Goal: Use online tool/utility: Use online tool/utility

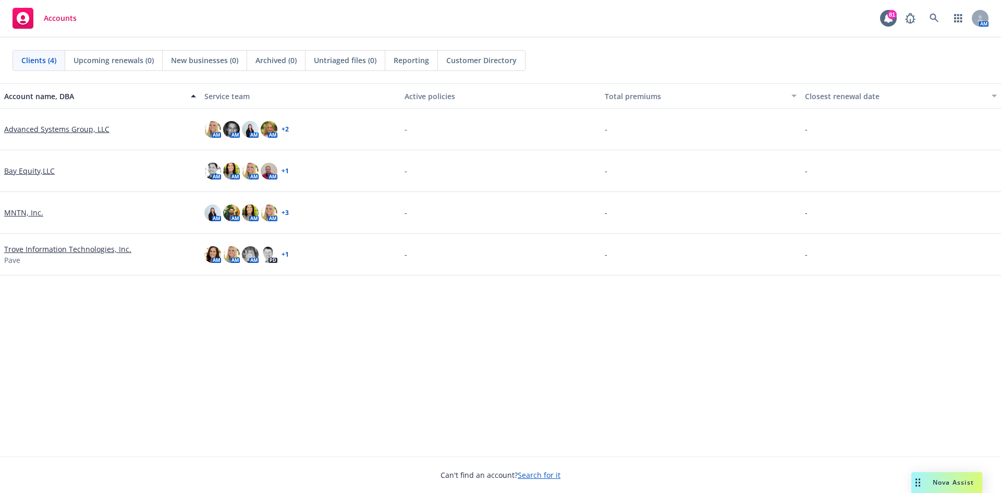
click at [496, 223] on span "Nova Assist" at bounding box center [953, 482] width 41 height 9
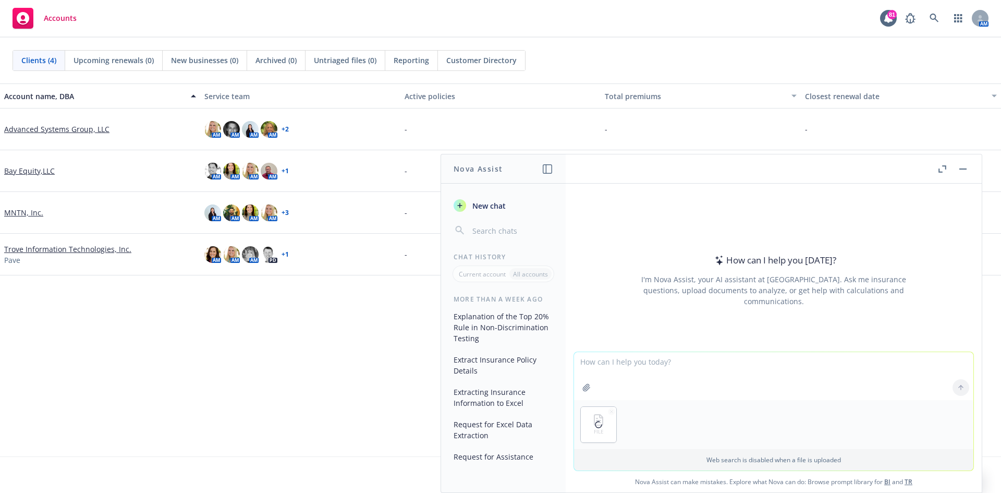
click at [496, 223] on textarea at bounding box center [773, 376] width 399 height 48
type textarea "Using the attached, help me come up with eight quiz questions and answers"
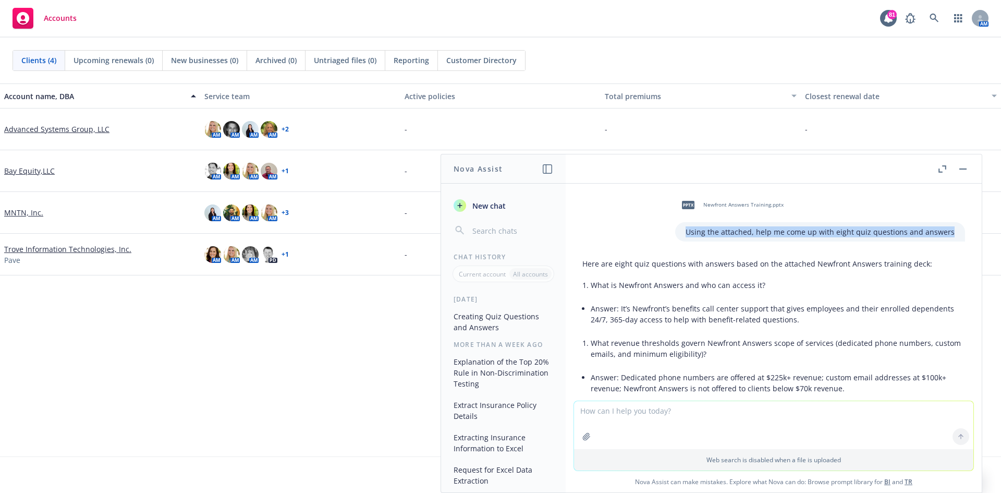
drag, startPoint x: 939, startPoint y: 233, endPoint x: 682, endPoint y: 236, distance: 257.6
click at [496, 223] on div "Using the attached, help me come up with eight quiz questions and answers" at bounding box center [820, 231] width 290 height 19
copy p "Using the attached, help me come up with eight quiz questions and answers"
click at [496, 223] on textarea at bounding box center [773, 425] width 399 height 48
paste textarea "Using the attached, help me come up with eight quiz questions and answers"
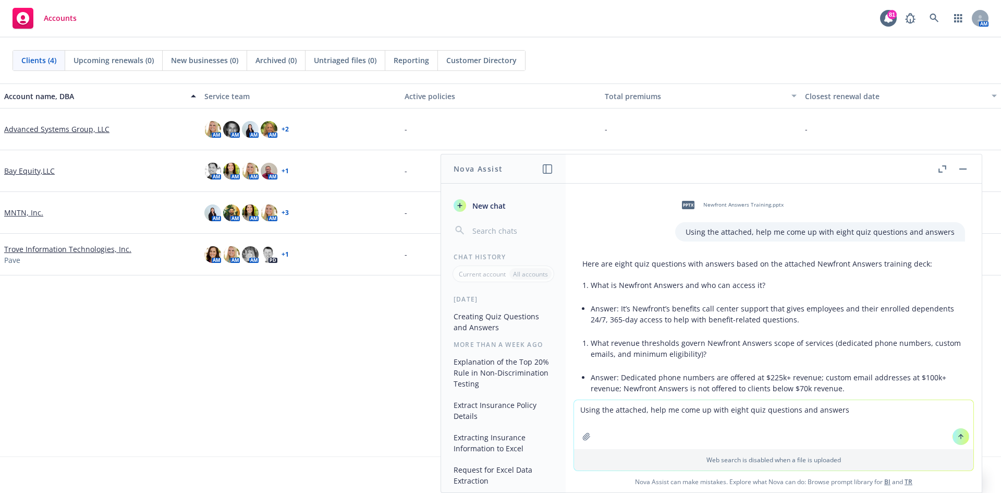
click at [496, 223] on textarea "Using the attached, help me come up with eight quiz questions and answers" at bounding box center [773, 424] width 399 height 49
type textarea "Using the attached, help me come up with eight multiple choice questions and an…"
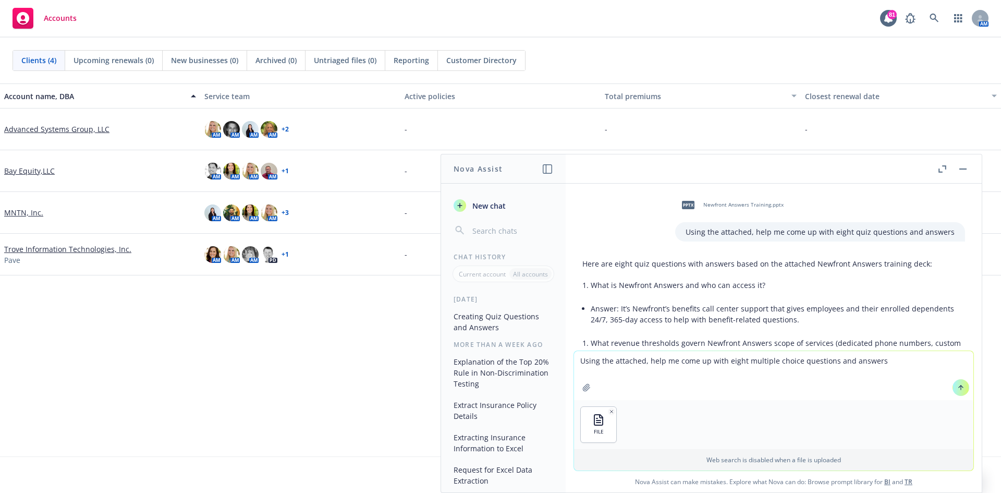
click at [496, 223] on icon at bounding box center [961, 387] width 7 height 7
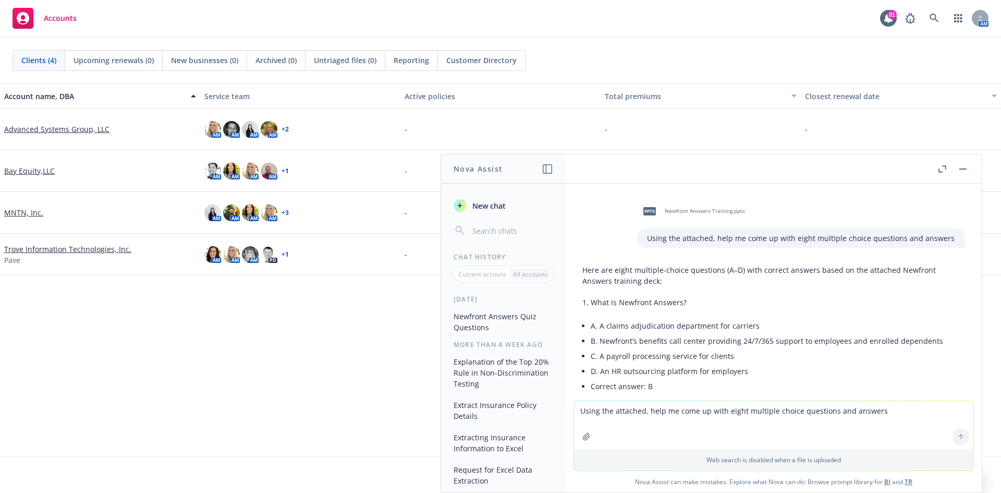
scroll to position [808, 0]
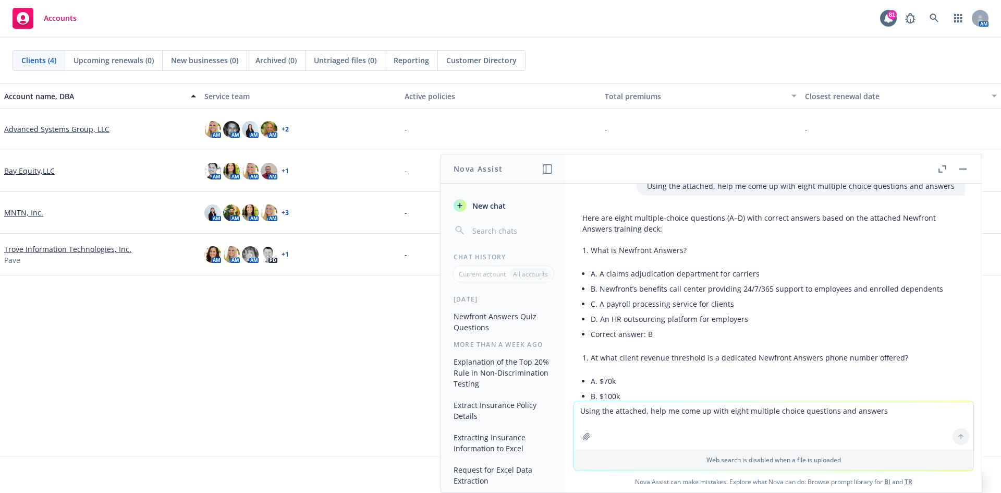
click at [496, 223] on li "What is Newfront Answers?" at bounding box center [778, 250] width 374 height 15
drag, startPoint x: 685, startPoint y: 251, endPoint x: 602, endPoint y: 250, distance: 82.4
click at [496, 223] on li "What is Newfront Answers?" at bounding box center [778, 250] width 374 height 15
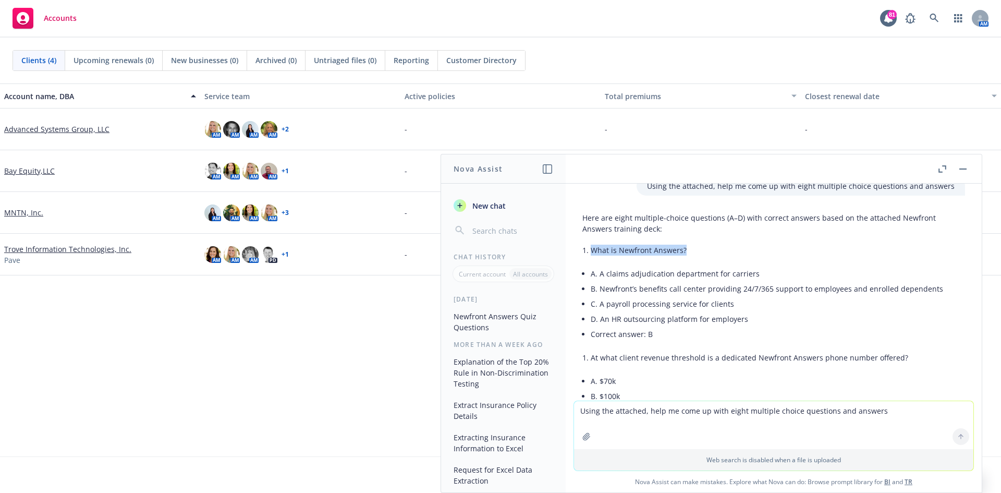
drag, startPoint x: 690, startPoint y: 249, endPoint x: 593, endPoint y: 254, distance: 97.1
click at [496, 223] on li "What is Newfront Answers?" at bounding box center [778, 250] width 374 height 15
click at [496, 223] on li "D. An HR outsourcing platform for employers" at bounding box center [778, 318] width 374 height 15
drag, startPoint x: 983, startPoint y: 60, endPoint x: 997, endPoint y: 64, distance: 13.9
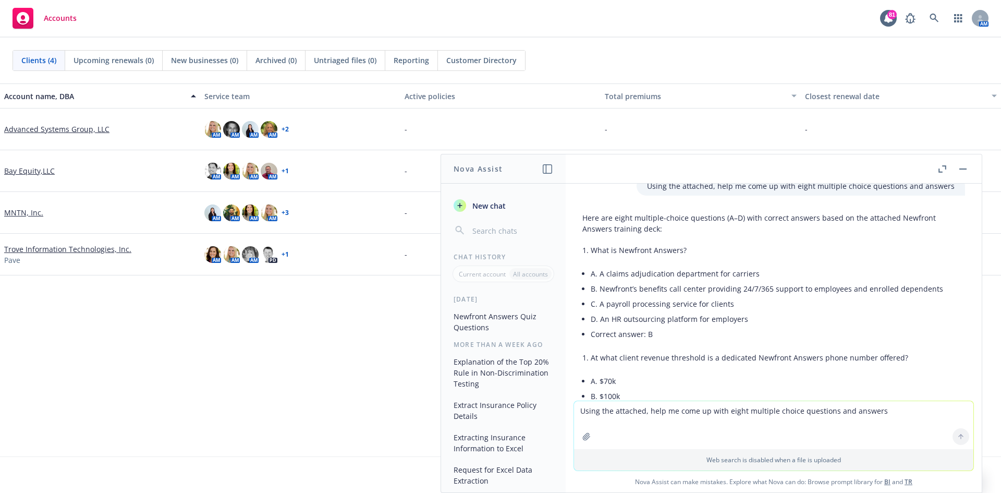
click at [496, 62] on div "Clients (4) Upcoming renewals (0) New businesses (0) Archived (0) Untriaged fil…" at bounding box center [501, 60] width 976 height 21
click at [496, 223] on li "A. A claims adjudication department for carriers" at bounding box center [778, 273] width 374 height 15
click at [496, 223] on li "What is Newfront Answers?" at bounding box center [778, 250] width 374 height 15
drag, startPoint x: 674, startPoint y: 253, endPoint x: 663, endPoint y: 253, distance: 11.0
click at [496, 223] on li "What is Newfront Answers?" at bounding box center [778, 250] width 374 height 15
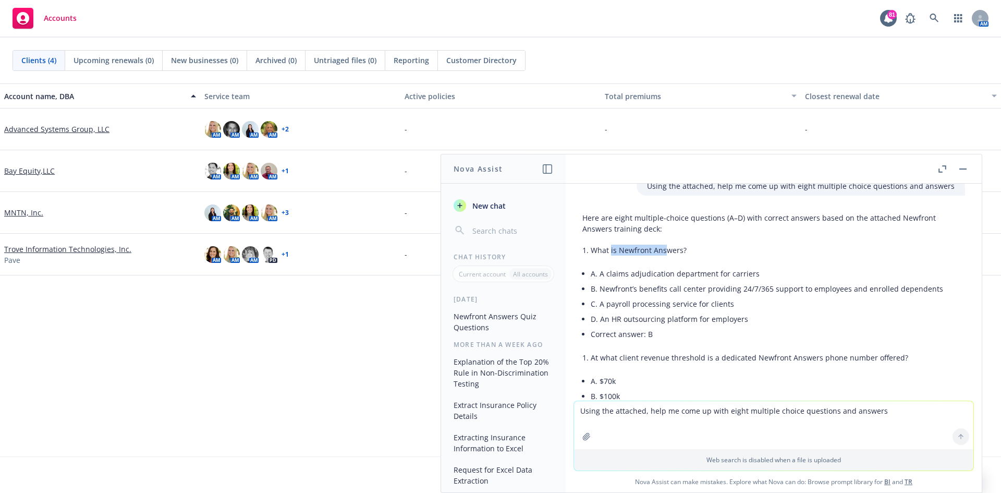
drag, startPoint x: 663, startPoint y: 253, endPoint x: 611, endPoint y: 253, distance: 52.2
click at [496, 223] on li "What is Newfront Answers?" at bounding box center [778, 250] width 374 height 15
drag, startPoint x: 693, startPoint y: 249, endPoint x: 593, endPoint y: 255, distance: 99.3
click at [496, 223] on li "What is Newfront Answers?" at bounding box center [778, 250] width 374 height 15
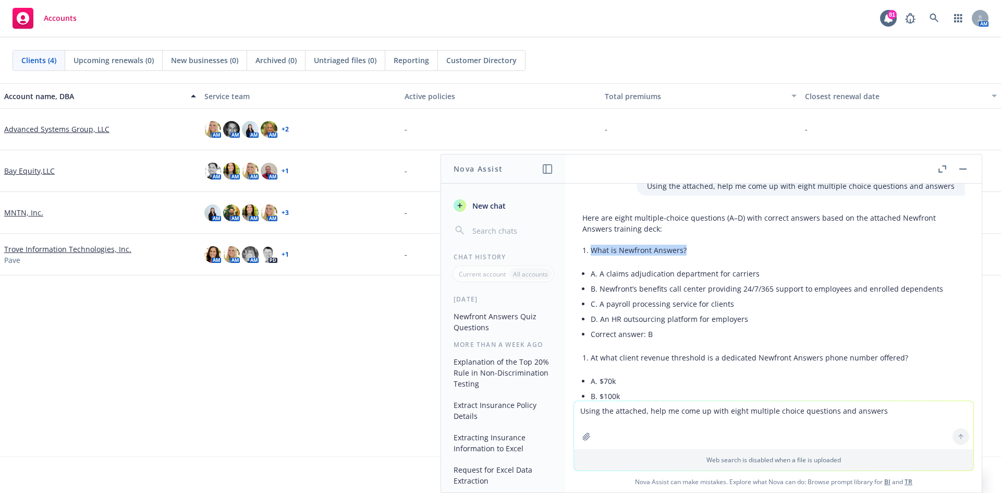
copy li "What is Newfront Answers?"
drag, startPoint x: 753, startPoint y: 275, endPoint x: 628, endPoint y: 279, distance: 124.7
click at [496, 223] on li "A. A claims adjudication department for carriers" at bounding box center [778, 273] width 374 height 15
drag, startPoint x: 628, startPoint y: 279, endPoint x: 599, endPoint y: 273, distance: 29.3
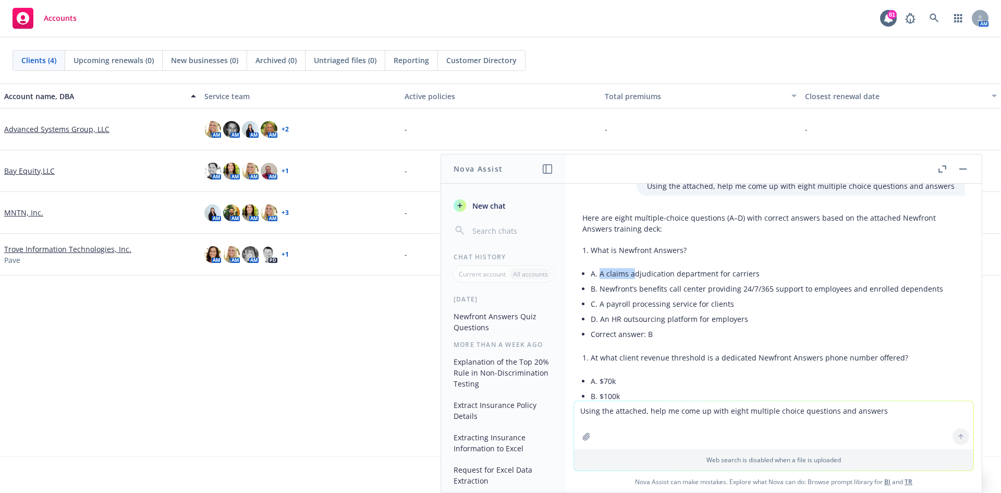
click at [496, 223] on li "A. A claims adjudication department for carriers" at bounding box center [778, 273] width 374 height 15
drag, startPoint x: 700, startPoint y: 261, endPoint x: 728, endPoint y: 265, distance: 28.0
click at [496, 223] on li "B. Newfront’s benefits call center providing 24/7/365 support to employees and …" at bounding box center [778, 288] width 374 height 15
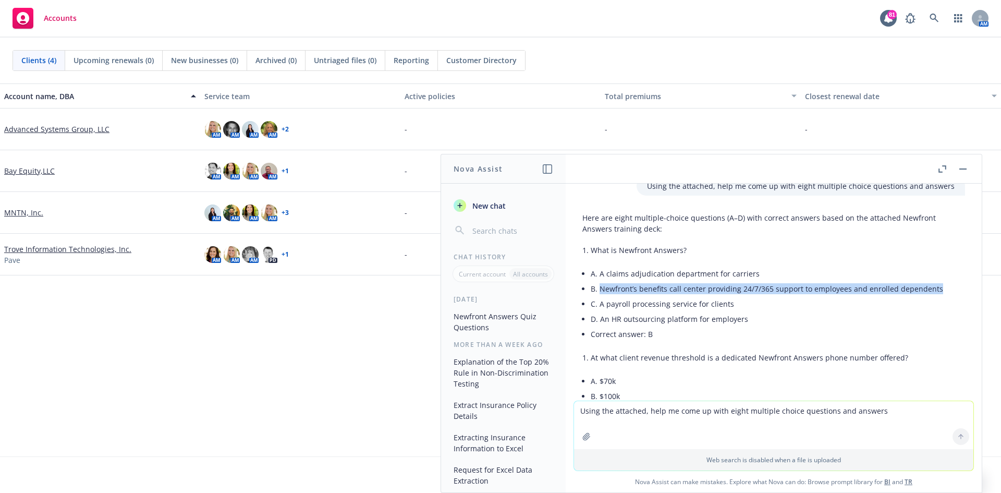
drag, startPoint x: 931, startPoint y: 289, endPoint x: 601, endPoint y: 290, distance: 330.6
click at [496, 223] on li "B. Newfront’s benefits call center providing 24/7/365 support to employees and …" at bounding box center [778, 288] width 374 height 15
copy li "Newfront’s benefits call center providing 24/7/365 support to employees and enr…"
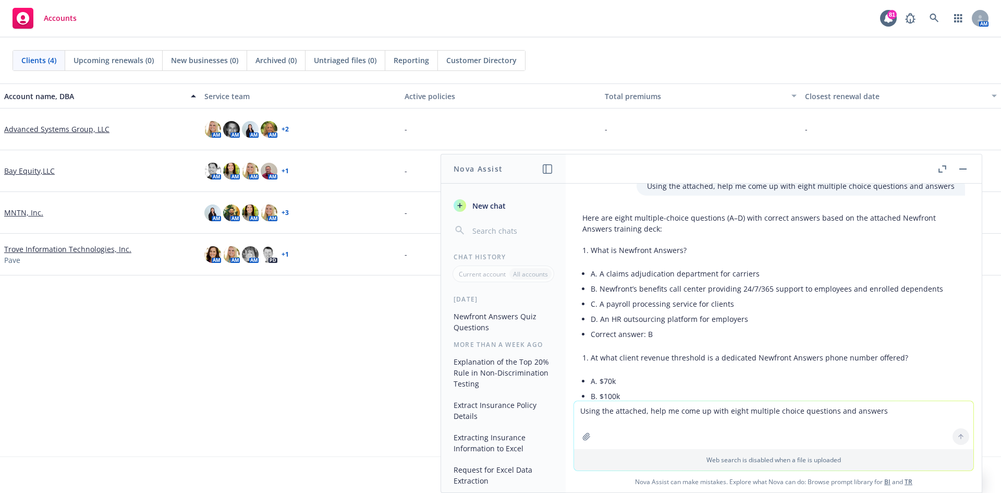
click at [496, 223] on li "D. An HR outsourcing platform for employers" at bounding box center [778, 318] width 374 height 15
drag, startPoint x: 745, startPoint y: 302, endPoint x: 751, endPoint y: 304, distance: 5.8
click at [496, 223] on li "C. A payroll processing service for clients" at bounding box center [778, 303] width 374 height 15
drag, startPoint x: 730, startPoint y: 308, endPoint x: 601, endPoint y: 310, distance: 128.8
click at [496, 223] on li "C. A payroll processing service for clients" at bounding box center [778, 303] width 374 height 15
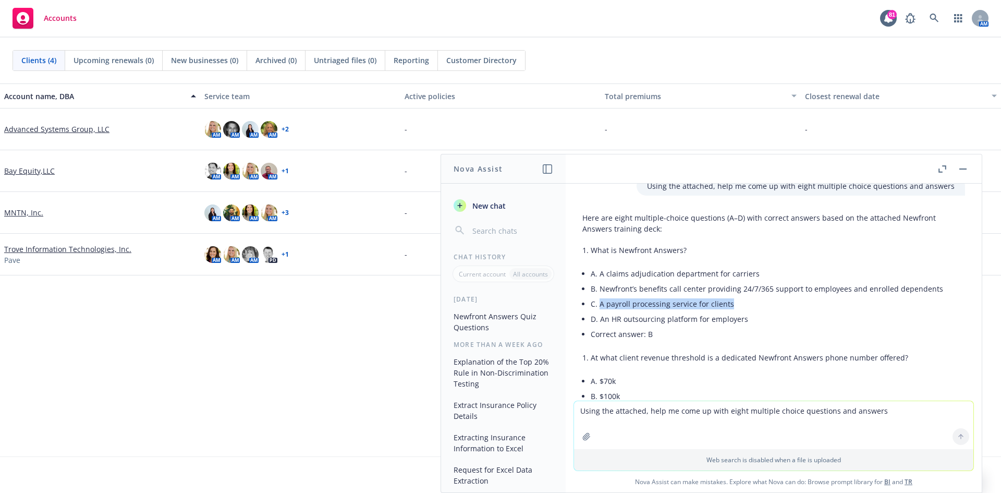
copy li "A payroll processing service for clients"
drag, startPoint x: 709, startPoint y: 354, endPoint x: 734, endPoint y: 323, distance: 39.3
drag, startPoint x: 759, startPoint y: 321, endPoint x: 721, endPoint y: 321, distance: 37.5
click at [496, 223] on li "D. An HR outsourcing platform for employers" at bounding box center [778, 318] width 374 height 15
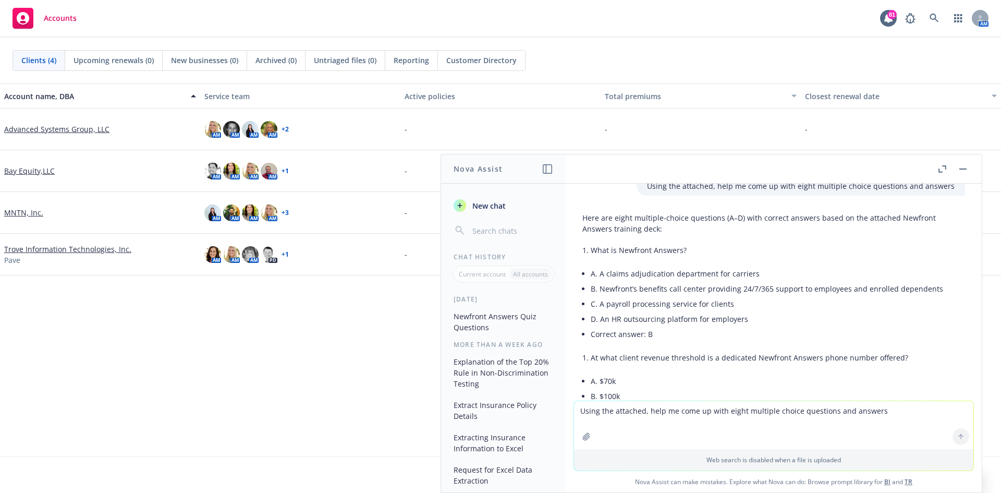
drag, startPoint x: 721, startPoint y: 321, endPoint x: 683, endPoint y: 321, distance: 38.6
click at [496, 223] on li "D. An HR outsourcing platform for employers" at bounding box center [778, 318] width 374 height 15
drag, startPoint x: 683, startPoint y: 321, endPoint x: 671, endPoint y: 320, distance: 12.0
click at [496, 223] on li "D. An HR outsourcing platform for employers" at bounding box center [778, 318] width 374 height 15
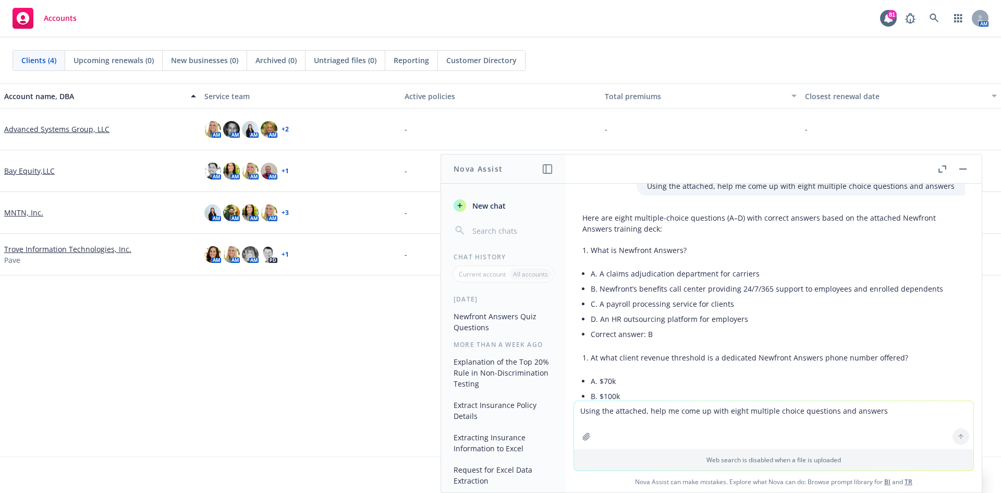
drag, startPoint x: 773, startPoint y: 333, endPoint x: 730, endPoint y: 320, distance: 45.9
click at [496, 223] on li "Correct answer: B" at bounding box center [778, 333] width 374 height 15
drag, startPoint x: 746, startPoint y: 319, endPoint x: 600, endPoint y: 324, distance: 146.1
click at [496, 223] on li "D. An HR outsourcing platform for employers" at bounding box center [778, 318] width 374 height 15
copy li "An HR outsourcing platform for employers"
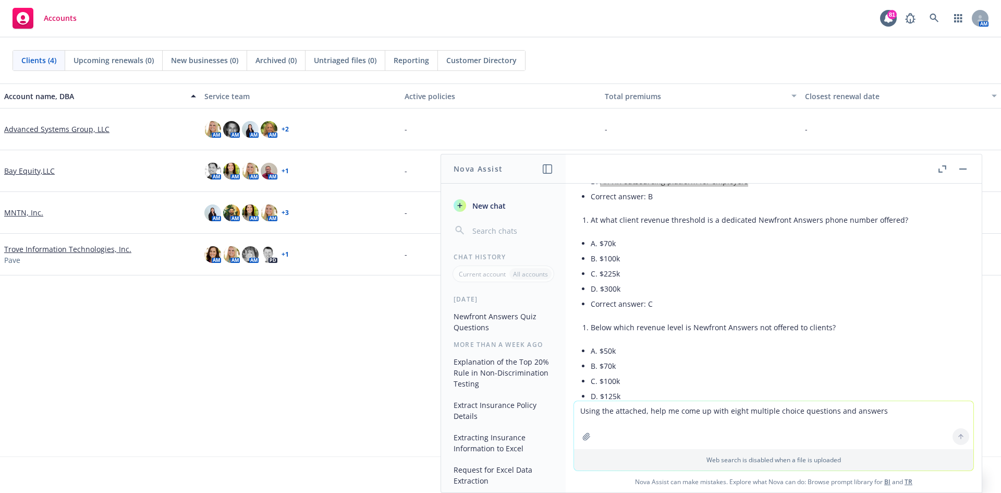
scroll to position [964, 0]
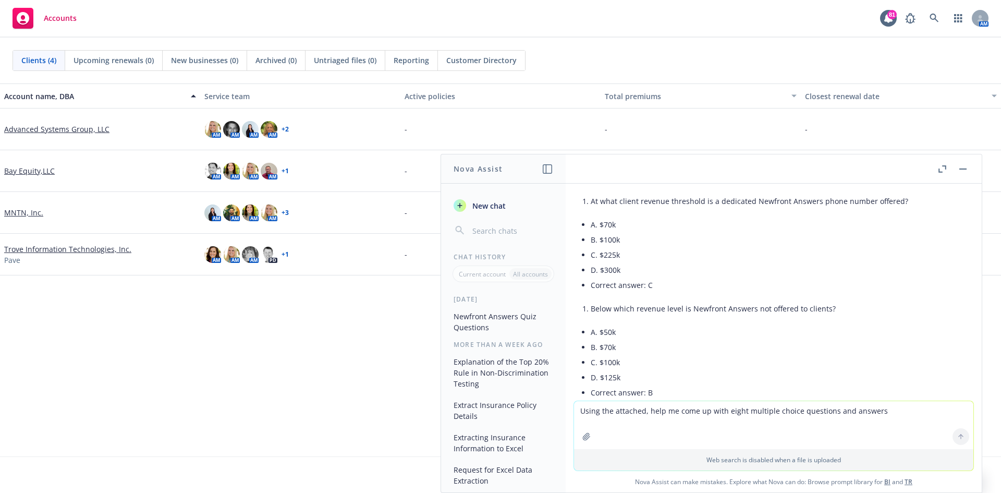
click at [496, 201] on li "At what client revenue threshold is a dedicated Newfront Answers phone number o…" at bounding box center [778, 200] width 374 height 15
drag, startPoint x: 900, startPoint y: 201, endPoint x: 875, endPoint y: 202, distance: 24.5
click at [496, 202] on li "At what client revenue threshold is a dedicated Newfront Answers phone number o…" at bounding box center [778, 200] width 374 height 15
drag, startPoint x: 875, startPoint y: 202, endPoint x: 743, endPoint y: 204, distance: 132.5
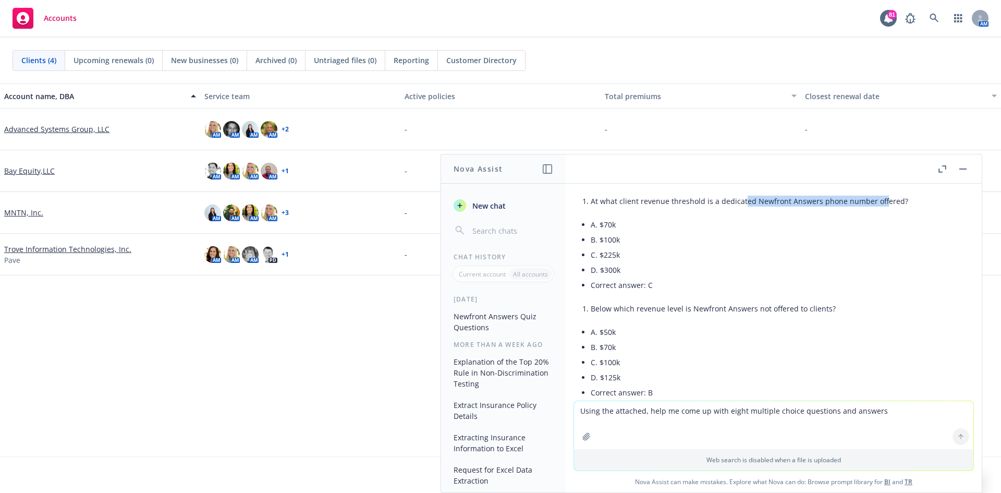
click at [496, 204] on li "At what client revenue threshold is a dedicated Newfront Answers phone number o…" at bounding box center [778, 200] width 374 height 15
drag, startPoint x: 888, startPoint y: 220, endPoint x: 904, endPoint y: 200, distance: 25.6
click at [496, 217] on li "A. $70k" at bounding box center [778, 224] width 374 height 15
click at [496, 200] on li "At what client revenue threshold is a dedicated Newfront Answers phone number o…" at bounding box center [778, 200] width 374 height 15
drag, startPoint x: 901, startPoint y: 200, endPoint x: 602, endPoint y: 202, distance: 298.3
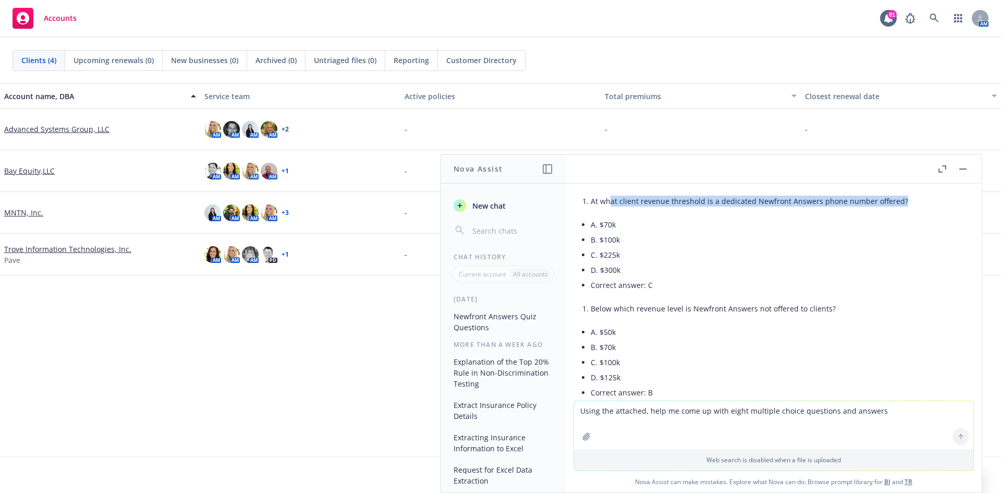
click at [496, 202] on li "At what client revenue threshold is a dedicated Newfront Answers phone number o…" at bounding box center [778, 200] width 374 height 15
drag, startPoint x: 910, startPoint y: 202, endPoint x: 890, endPoint y: 202, distance: 20.3
click at [496, 202] on li "At what client revenue threshold is a dedicated Newfront Answers phone number o…" at bounding box center [778, 200] width 374 height 15
click at [496, 200] on li "At what client revenue threshold is a dedicated Newfront Answers phone number o…" at bounding box center [778, 200] width 374 height 15
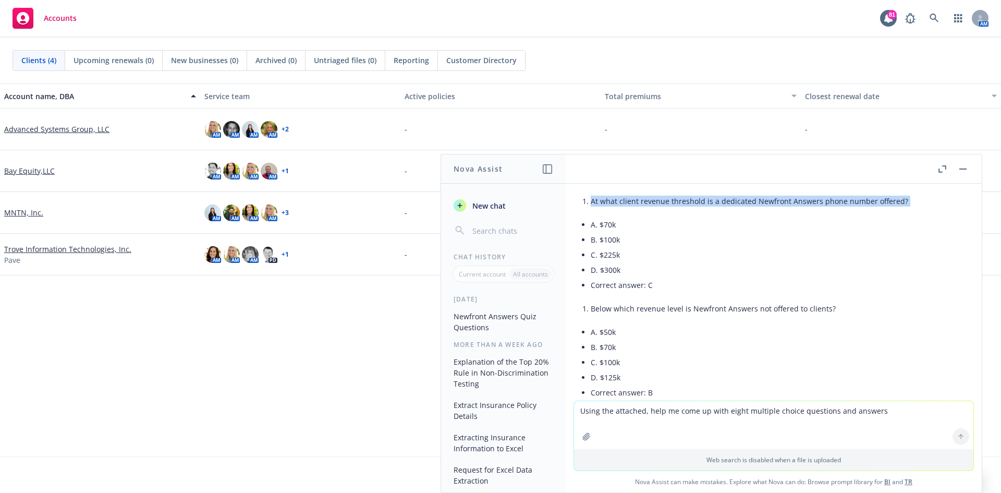
drag, startPoint x: 895, startPoint y: 202, endPoint x: 593, endPoint y: 207, distance: 301.5
click at [496, 206] on li "At what client revenue threshold is a dedicated Newfront Answers phone number o…" at bounding box center [778, 200] width 374 height 15
copy div "At what client revenue threshold is a dedicated Newfront Answers phone number o…"
drag, startPoint x: 735, startPoint y: 239, endPoint x: 663, endPoint y: 229, distance: 72.2
click at [496, 223] on li "B. $100k" at bounding box center [778, 239] width 374 height 15
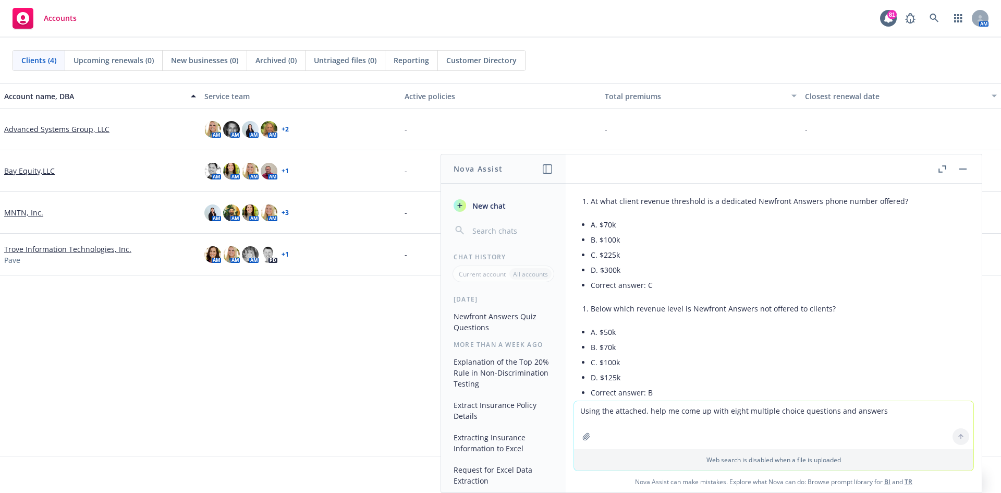
click at [496, 223] on li "A. $70k" at bounding box center [778, 224] width 374 height 15
drag, startPoint x: 621, startPoint y: 226, endPoint x: 601, endPoint y: 228, distance: 19.4
click at [496, 223] on li "A. $70k" at bounding box center [778, 224] width 374 height 15
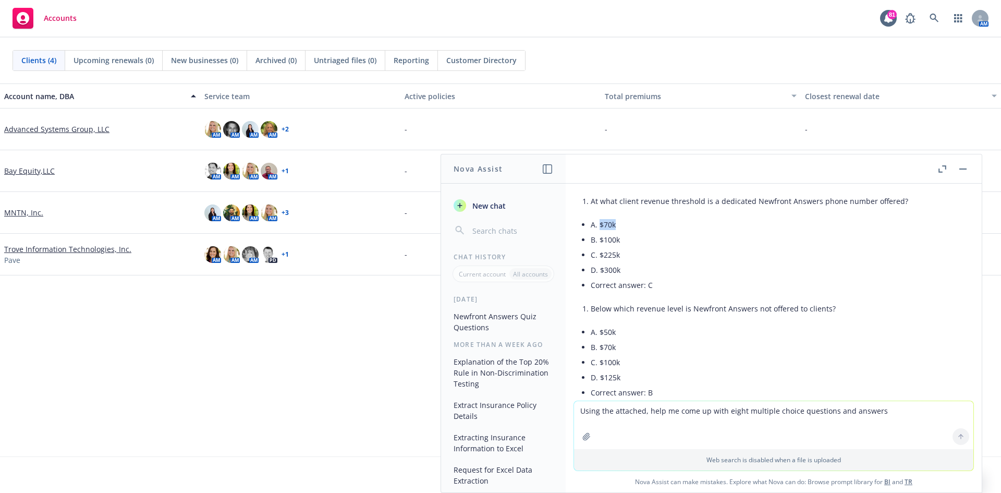
copy li "$70k"
click at [496, 223] on li "B. $100k" at bounding box center [778, 239] width 374 height 15
drag, startPoint x: 625, startPoint y: 239, endPoint x: 599, endPoint y: 243, distance: 25.8
click at [496, 223] on li "B. $100k" at bounding box center [778, 239] width 374 height 15
copy li "$100k"
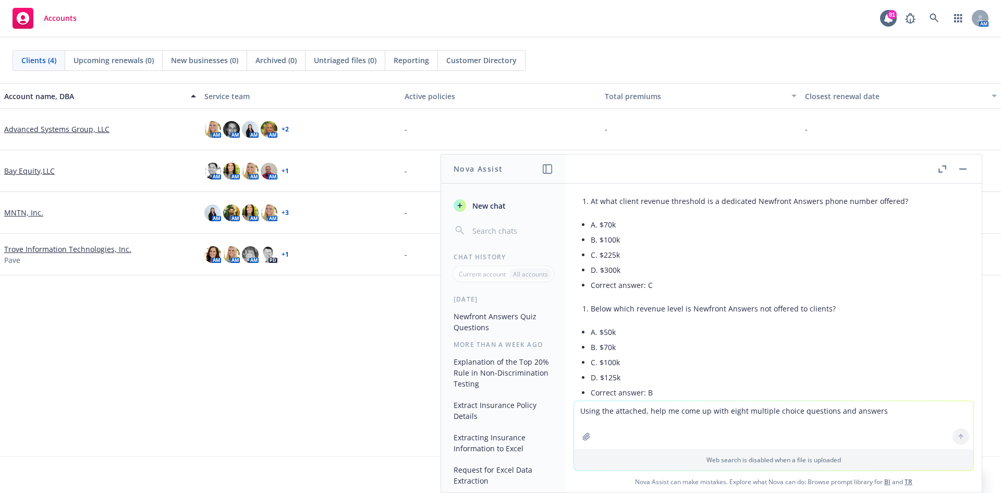
drag, startPoint x: 652, startPoint y: 264, endPoint x: 601, endPoint y: 258, distance: 51.5
click at [496, 223] on li "D. $300k" at bounding box center [778, 269] width 374 height 15
drag, startPoint x: 625, startPoint y: 257, endPoint x: 617, endPoint y: 257, distance: 7.8
click at [496, 223] on li "C. $225k" at bounding box center [778, 254] width 374 height 15
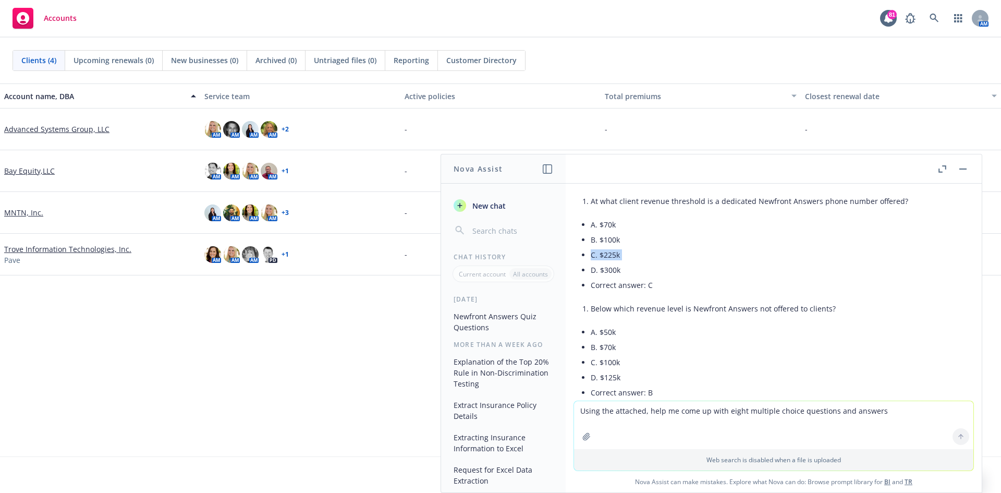
click at [496, 223] on li "C. $225k" at bounding box center [778, 254] width 374 height 15
drag, startPoint x: 625, startPoint y: 255, endPoint x: 601, endPoint y: 256, distance: 24.0
click at [496, 223] on li "C. $225k" at bounding box center [778, 254] width 374 height 15
copy li "$225k"
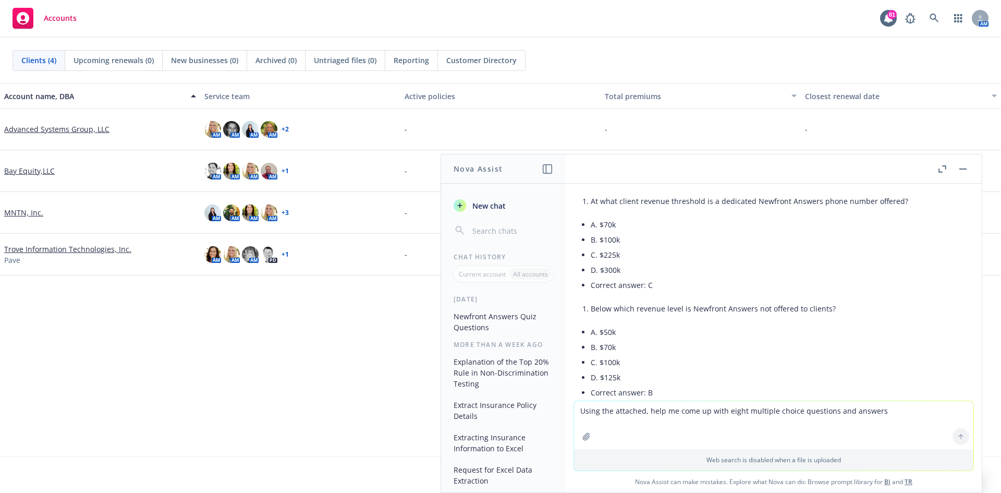
drag, startPoint x: 665, startPoint y: 306, endPoint x: 625, endPoint y: 274, distance: 51.6
click at [496, 223] on li "Below which revenue level is Newfront Answers not offered to clients?" at bounding box center [778, 308] width 374 height 15
drag, startPoint x: 623, startPoint y: 272, endPoint x: 601, endPoint y: 274, distance: 22.1
click at [496, 223] on li "D. $300k" at bounding box center [778, 269] width 374 height 15
copy li "$300k"
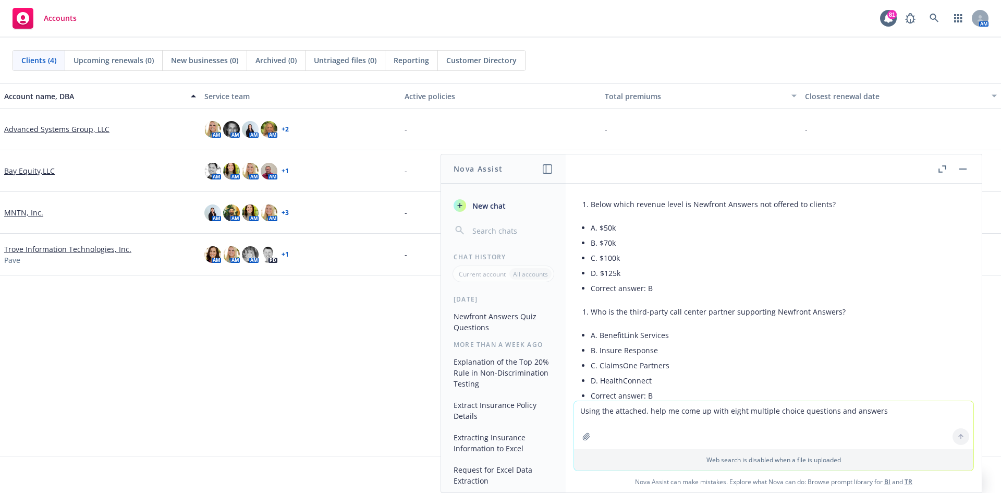
scroll to position [1121, 0]
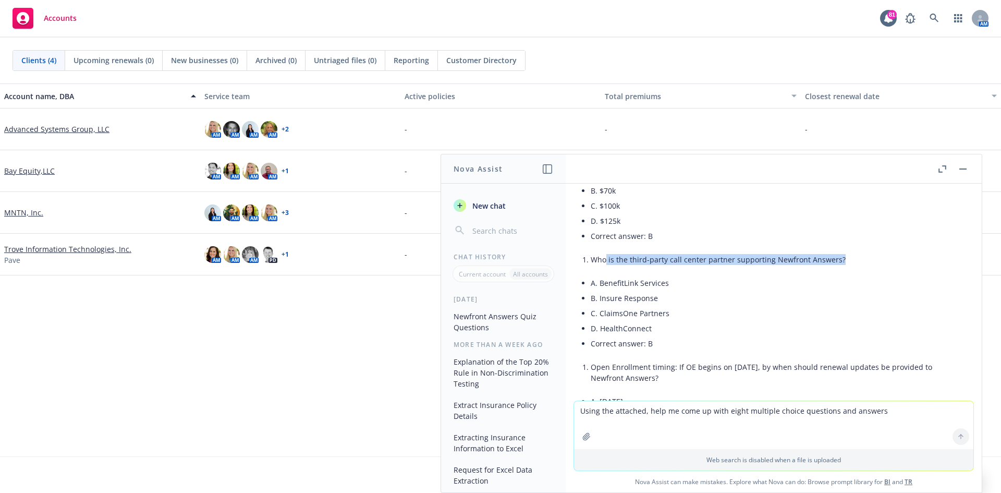
drag, startPoint x: 842, startPoint y: 262, endPoint x: 601, endPoint y: 268, distance: 241.0
click at [496, 223] on div "Here are eight multiple-choice questions (A–D) with correct answers based on th…" at bounding box center [774, 360] width 383 height 931
click at [496, 223] on li "Who is the third-party call center partner supporting Newfront Answers?" at bounding box center [778, 259] width 374 height 15
drag, startPoint x: 872, startPoint y: 271, endPoint x: 867, endPoint y: 255, distance: 16.5
click at [496, 223] on div "Here are eight multiple-choice questions (A–D) with correct answers based on th…" at bounding box center [774, 360] width 383 height 931
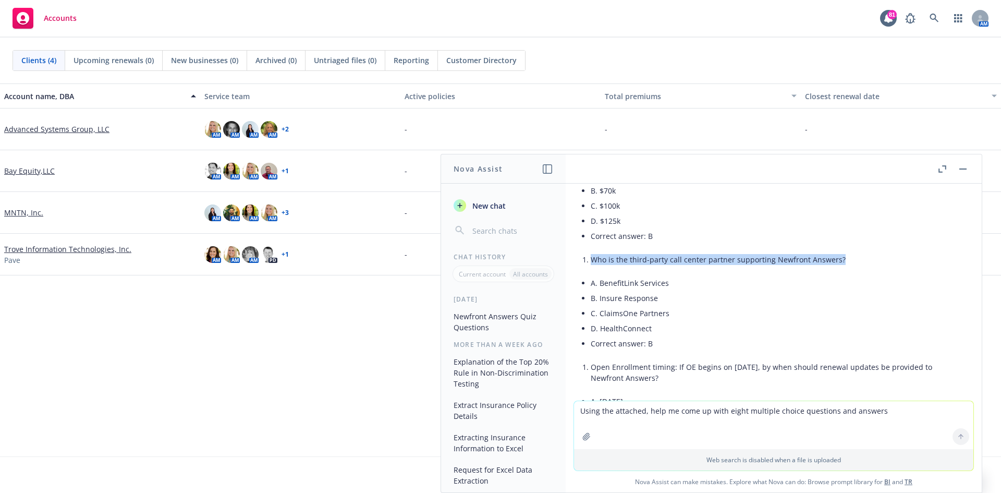
drag, startPoint x: 849, startPoint y: 260, endPoint x: 591, endPoint y: 263, distance: 257.7
click at [496, 223] on li "Who is the third-party call center partner supporting Newfront Answers?" at bounding box center [778, 259] width 374 height 15
click at [496, 223] on li "C. ClaimsOne Partners" at bounding box center [778, 313] width 374 height 15
click at [496, 223] on li "A. BenefitLink Services" at bounding box center [778, 282] width 374 height 15
drag, startPoint x: 674, startPoint y: 286, endPoint x: 604, endPoint y: 285, distance: 69.9
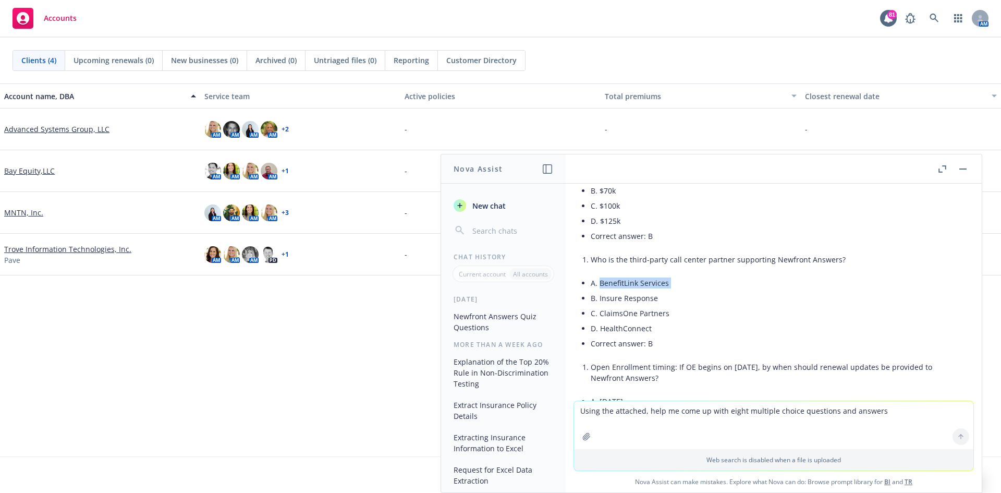
click at [496, 223] on li "A. BenefitLink Services" at bounding box center [778, 282] width 374 height 15
drag, startPoint x: 680, startPoint y: 312, endPoint x: 637, endPoint y: 302, distance: 43.5
click at [496, 223] on li "C. ClaimsOne Partners" at bounding box center [778, 313] width 374 height 15
drag, startPoint x: 657, startPoint y: 297, endPoint x: 598, endPoint y: 295, distance: 59.0
click at [496, 223] on li "B. Insure Response" at bounding box center [778, 297] width 374 height 15
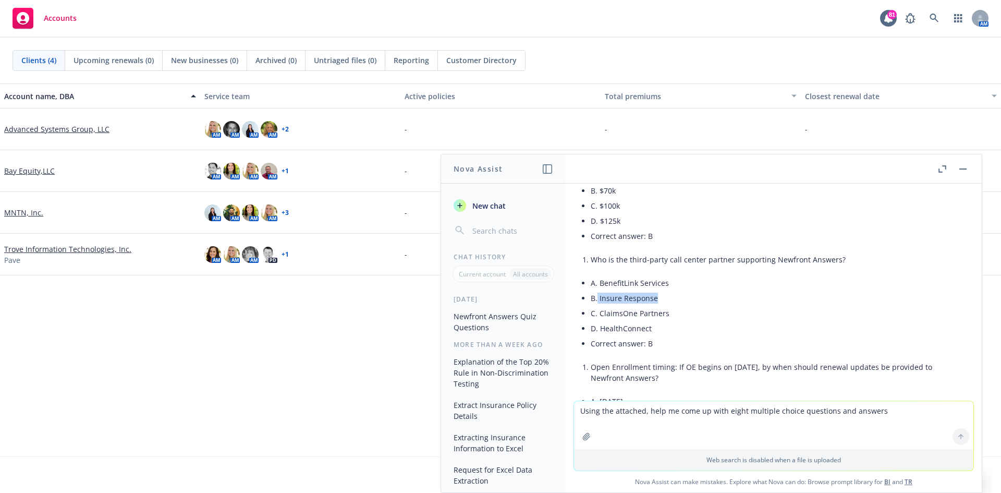
click at [496, 223] on li "B. Insure Response" at bounding box center [778, 297] width 374 height 15
drag, startPoint x: 635, startPoint y: 319, endPoint x: 650, endPoint y: 319, distance: 15.1
click at [496, 223] on li "C. ClaimsOne Partners" at bounding box center [778, 313] width 374 height 15
drag, startPoint x: 679, startPoint y: 317, endPoint x: 624, endPoint y: 322, distance: 55.5
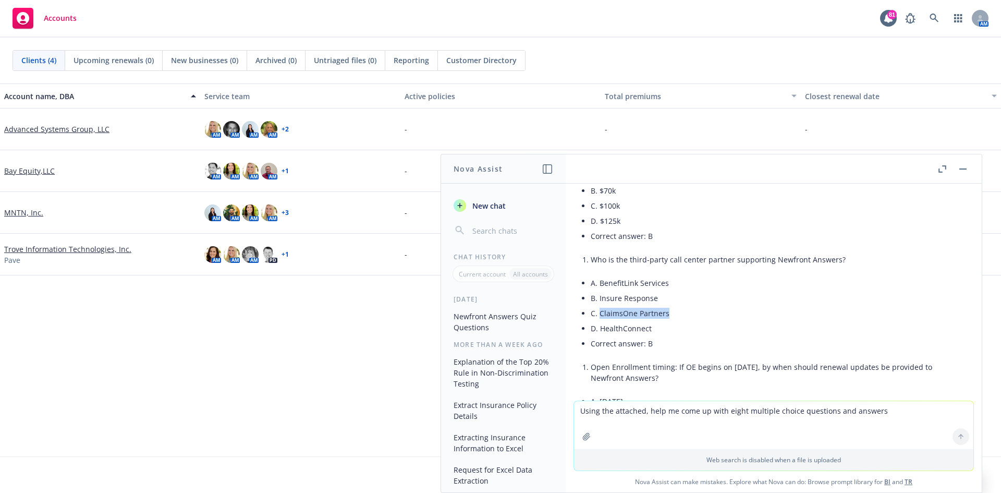
click at [496, 223] on li "C. ClaimsOne Partners" at bounding box center [778, 313] width 374 height 15
click at [496, 223] on li "D. HealthConnect" at bounding box center [778, 328] width 374 height 15
drag, startPoint x: 654, startPoint y: 331, endPoint x: 602, endPoint y: 331, distance: 52.2
click at [496, 223] on li "D. HealthConnect" at bounding box center [778, 328] width 374 height 15
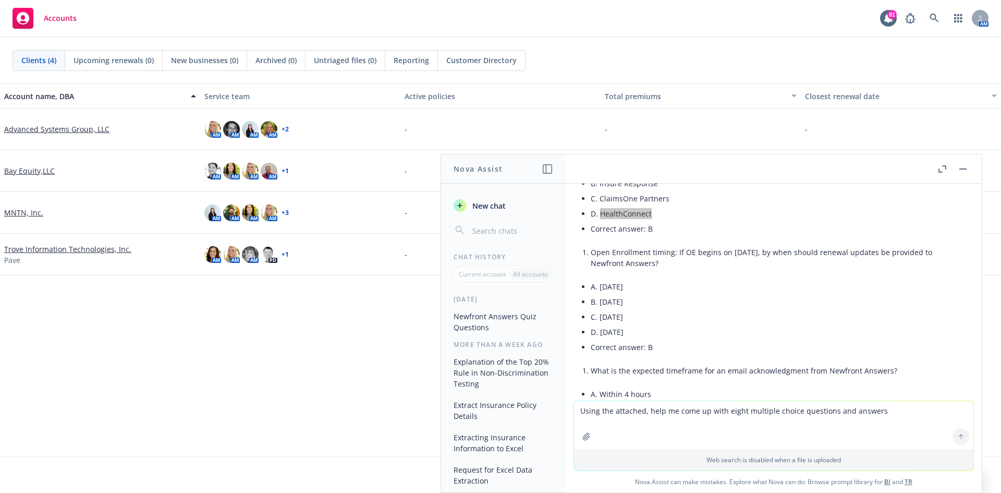
scroll to position [1225, 0]
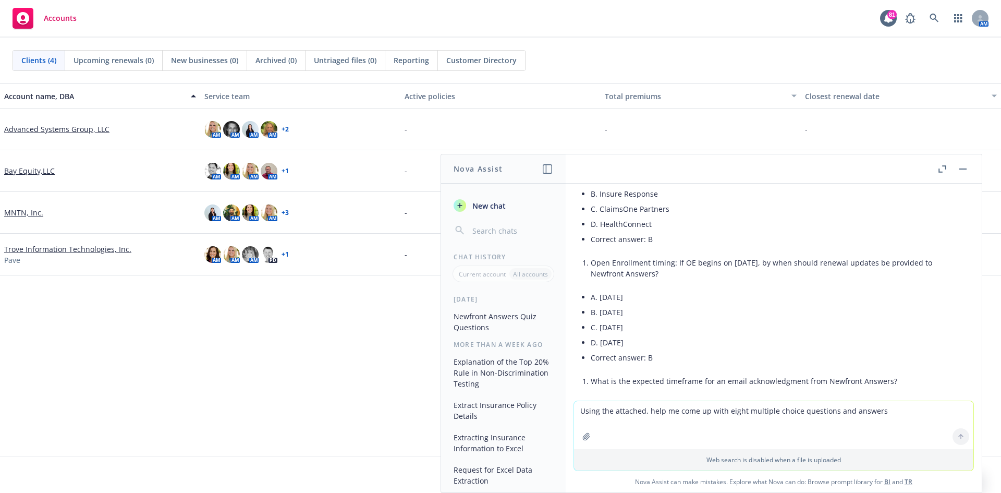
click at [496, 223] on li "A. [DATE]" at bounding box center [778, 296] width 374 height 15
click at [496, 223] on li "Open Enrollment timing: If OE begins on [DATE], by when should renewal updates …" at bounding box center [778, 268] width 374 height 26
drag, startPoint x: 628, startPoint y: 276, endPoint x: 606, endPoint y: 269, distance: 23.4
click at [496, 223] on li "Open Enrollment timing: If OE begins on [DATE], by when should renewal updates …" at bounding box center [778, 268] width 374 height 26
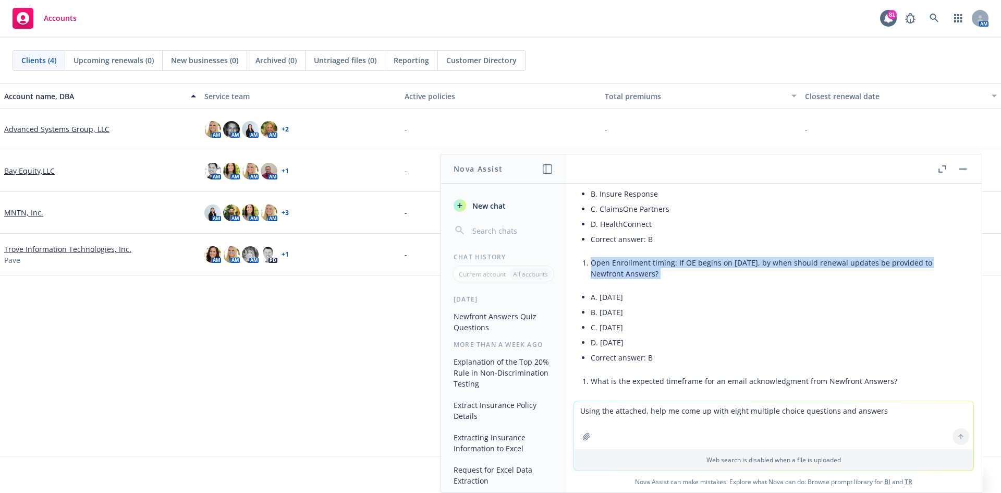
drag, startPoint x: 603, startPoint y: 269, endPoint x: 598, endPoint y: 265, distance: 6.5
click at [496, 223] on li "Open Enrollment timing: If OE begins on [DATE], by when should renewal updates …" at bounding box center [778, 268] width 374 height 26
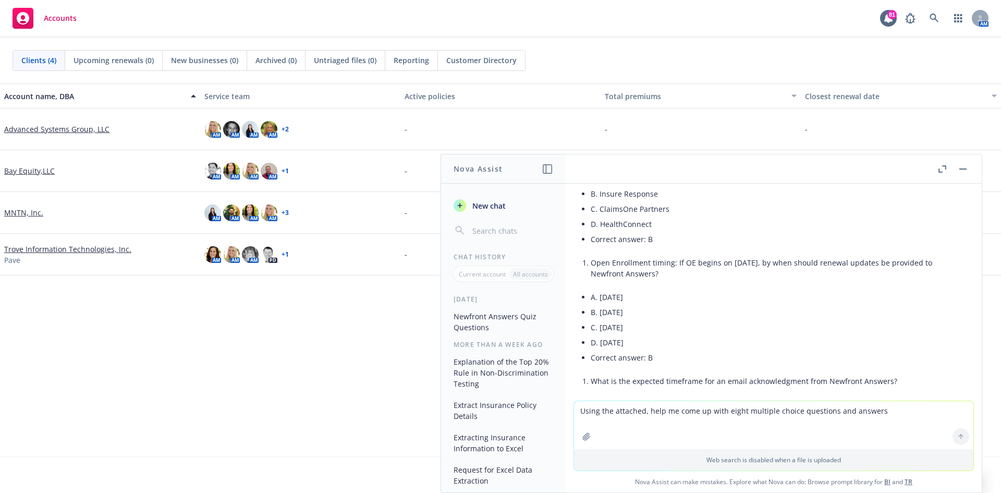
drag, startPoint x: 679, startPoint y: 332, endPoint x: 668, endPoint y: 323, distance: 14.4
click at [496, 223] on li "C. [DATE]" at bounding box center [778, 327] width 374 height 15
drag, startPoint x: 637, startPoint y: 299, endPoint x: 610, endPoint y: 301, distance: 27.2
click at [496, 223] on li "A. [DATE]" at bounding box center [778, 296] width 374 height 15
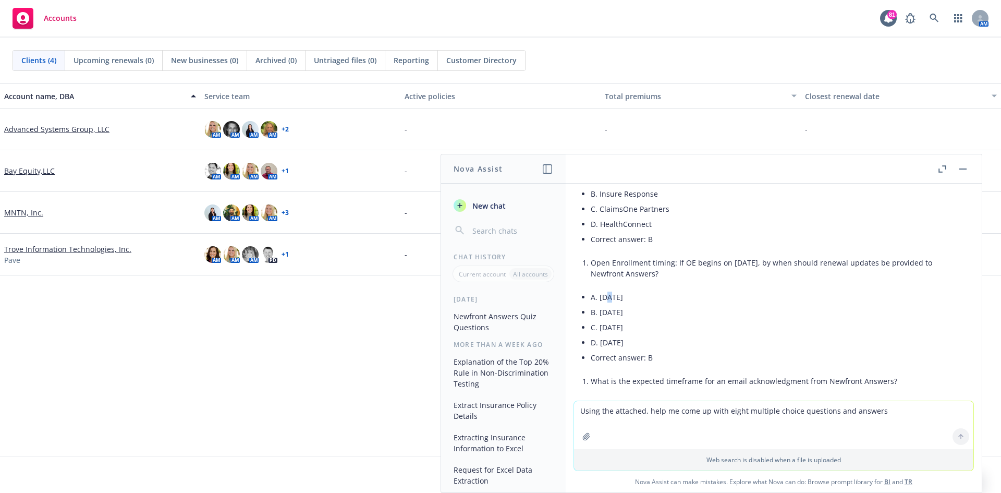
click at [496, 223] on li "A. [DATE]" at bounding box center [778, 296] width 374 height 15
drag, startPoint x: 636, startPoint y: 298, endPoint x: 600, endPoint y: 300, distance: 36.0
click at [496, 223] on li "A. [DATE]" at bounding box center [778, 296] width 374 height 15
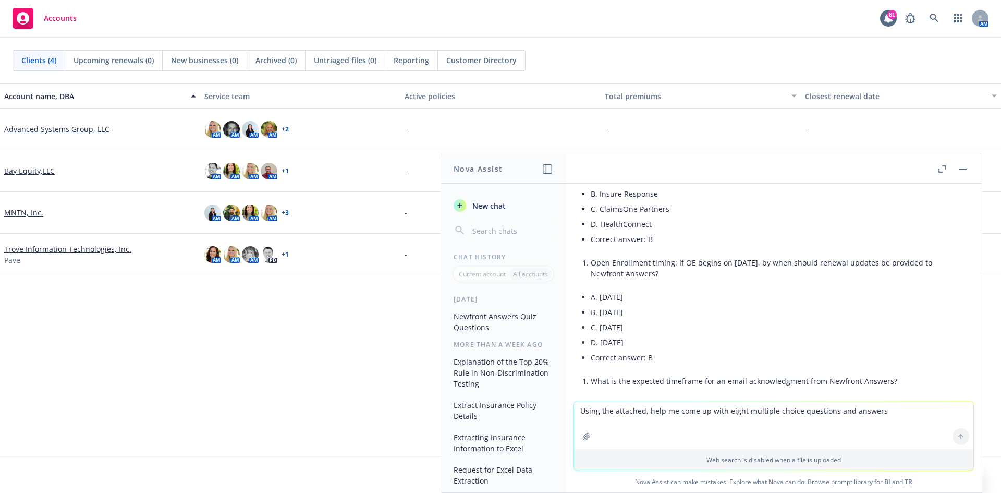
drag, startPoint x: 674, startPoint y: 316, endPoint x: 655, endPoint y: 316, distance: 19.3
click at [496, 223] on li "B. [DATE]" at bounding box center [778, 312] width 374 height 15
drag, startPoint x: 625, startPoint y: 314, endPoint x: 599, endPoint y: 315, distance: 26.1
click at [496, 223] on li "B. [DATE]" at bounding box center [778, 312] width 374 height 15
click at [496, 223] on li "C. [DATE]" at bounding box center [778, 327] width 374 height 15
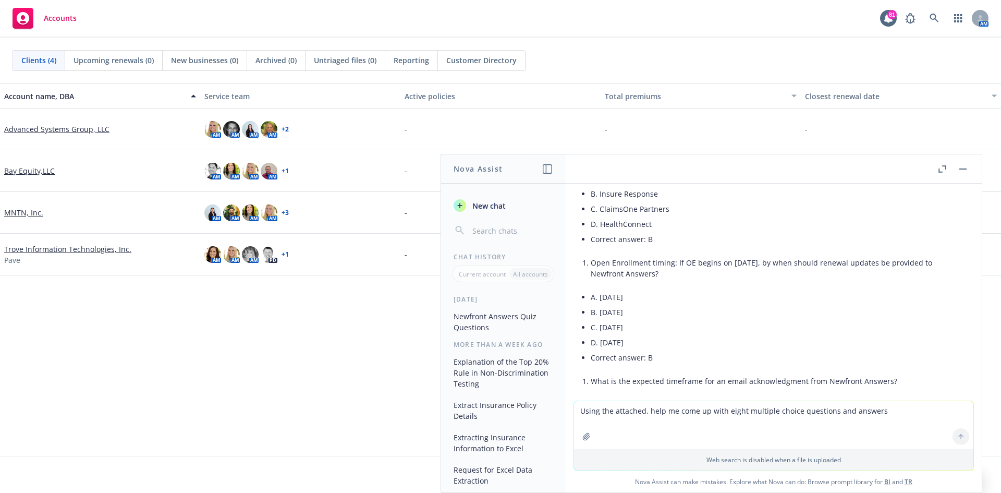
click at [496, 223] on li "C. [DATE]" at bounding box center [778, 327] width 374 height 15
drag, startPoint x: 632, startPoint y: 328, endPoint x: 600, endPoint y: 330, distance: 31.9
click at [496, 223] on li "C. [DATE]" at bounding box center [778, 327] width 374 height 15
click at [496, 223] on li "D. [DATE]" at bounding box center [778, 342] width 374 height 15
drag, startPoint x: 640, startPoint y: 344, endPoint x: 620, endPoint y: 343, distance: 19.8
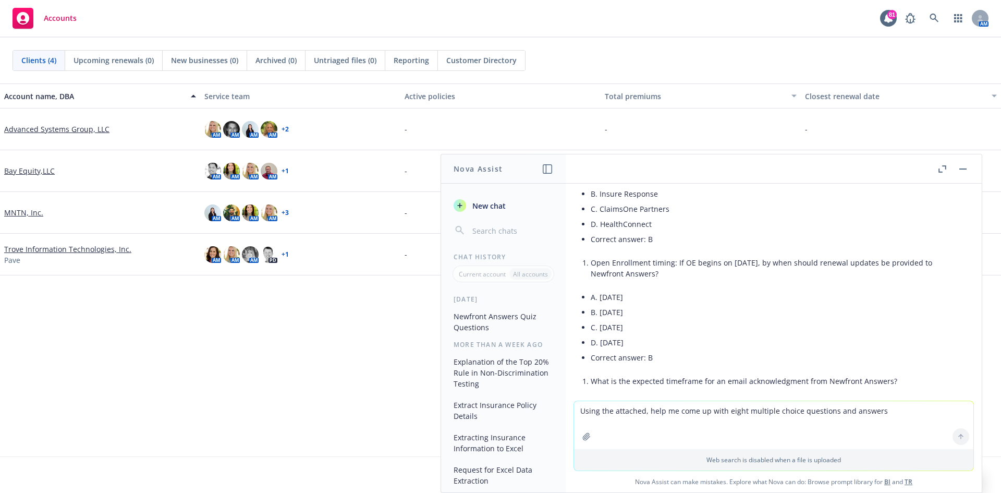
click at [496, 223] on li "D. [DATE]" at bounding box center [778, 342] width 374 height 15
drag, startPoint x: 620, startPoint y: 343, endPoint x: 599, endPoint y: 344, distance: 21.4
click at [496, 223] on li "D. [DATE]" at bounding box center [778, 342] width 374 height 15
drag, startPoint x: 638, startPoint y: 343, endPoint x: 632, endPoint y: 343, distance: 5.7
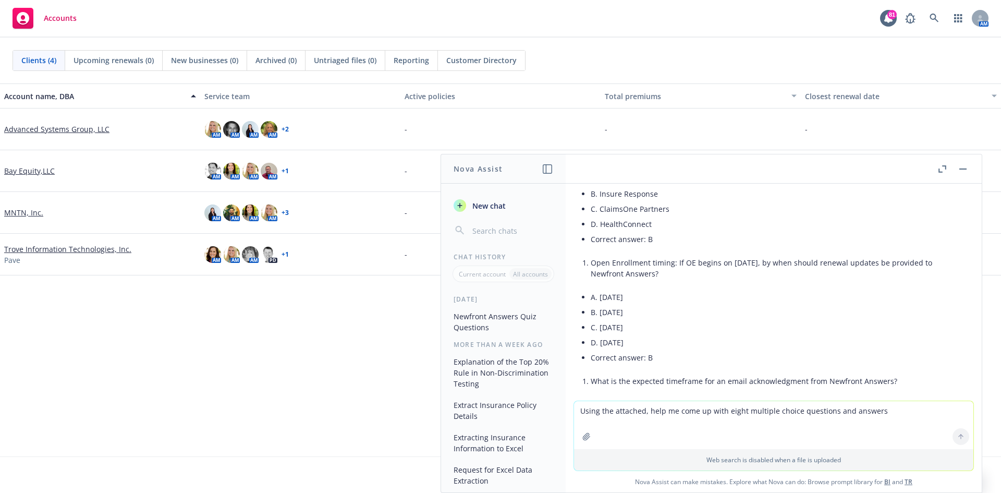
click at [496, 223] on li "D. [DATE]" at bounding box center [778, 342] width 374 height 15
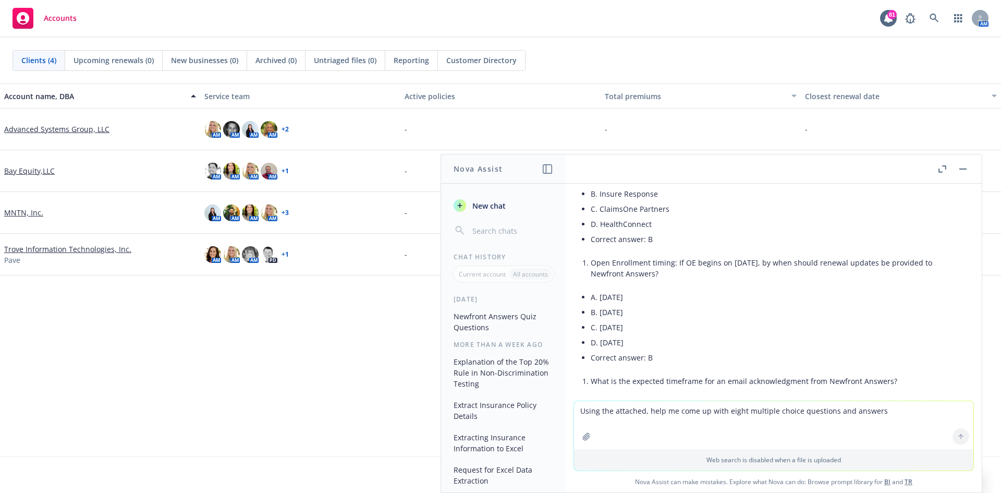
click at [496, 223] on li "D. [DATE]" at bounding box center [778, 342] width 374 height 15
drag, startPoint x: 619, startPoint y: 345, endPoint x: 600, endPoint y: 347, distance: 19.0
click at [496, 223] on li "D. [DATE]" at bounding box center [778, 342] width 374 height 15
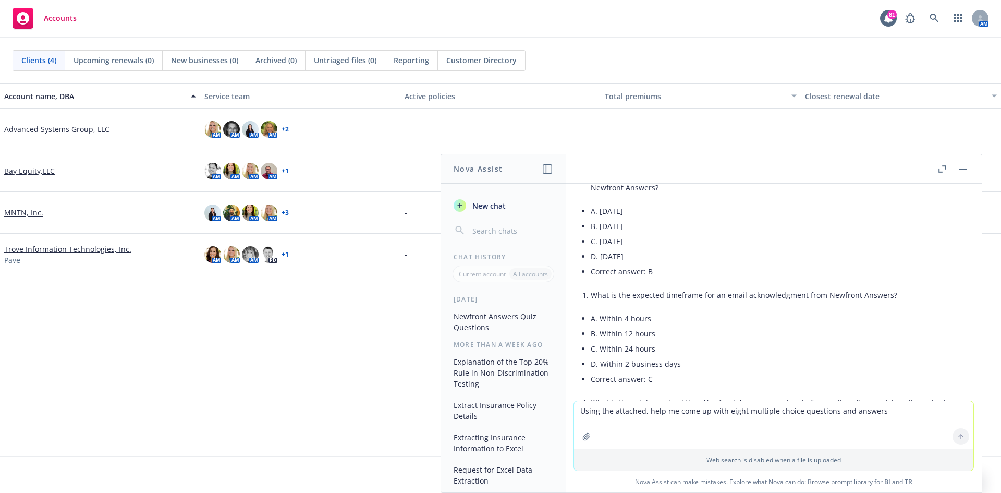
scroll to position [1329, 0]
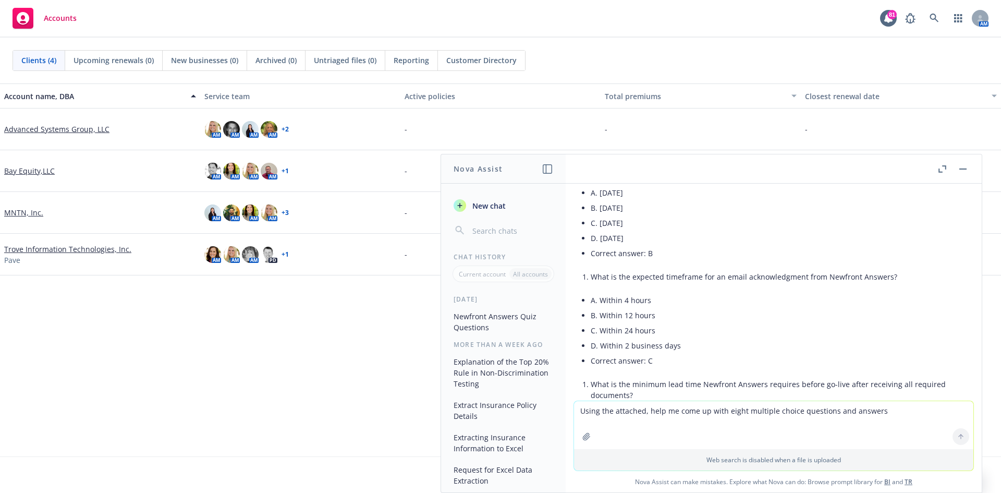
click at [496, 223] on li "A. Within 4 hours" at bounding box center [778, 300] width 374 height 15
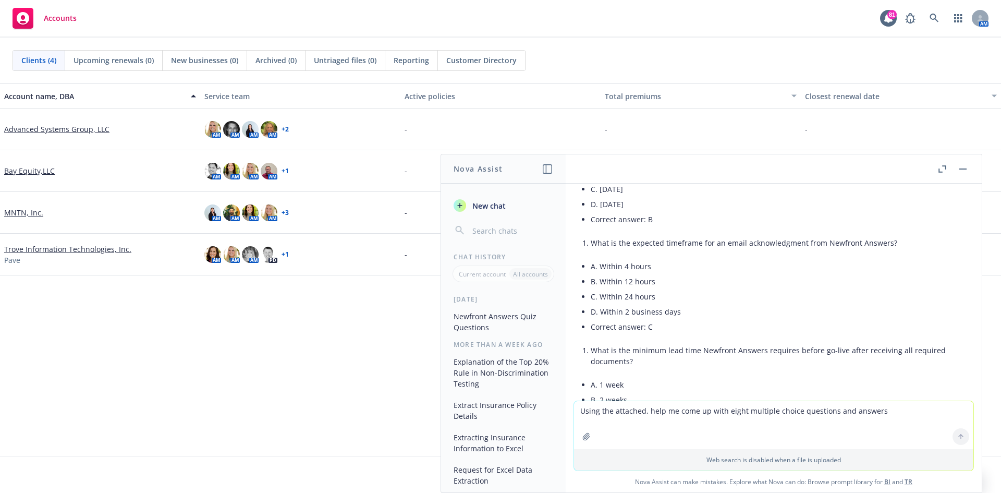
scroll to position [1381, 0]
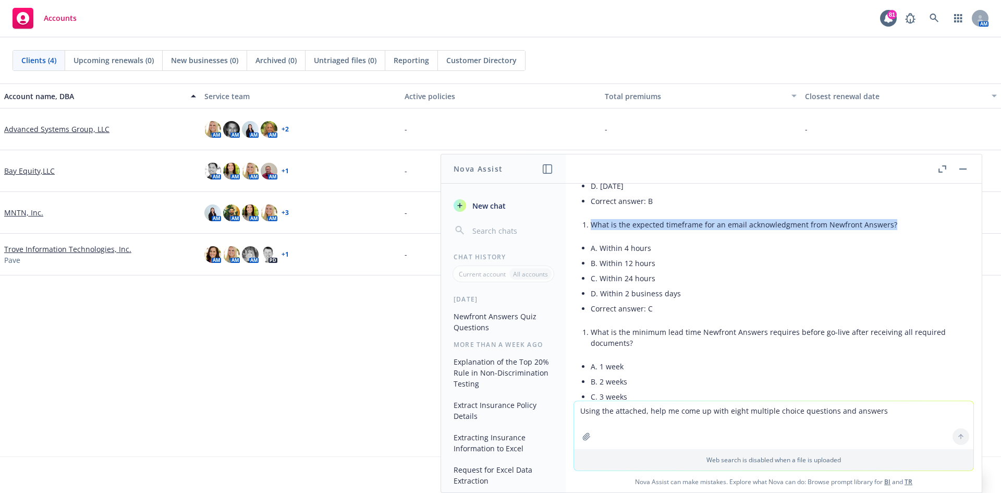
drag, startPoint x: 902, startPoint y: 225, endPoint x: 593, endPoint y: 225, distance: 309.3
click at [496, 223] on li "What is the expected timeframe for an email acknowledgment from Newfront Answer…" at bounding box center [778, 224] width 374 height 15
click at [496, 223] on div "Here are eight multiple-choice questions (A–D) with correct answers based on th…" at bounding box center [774, 99] width 383 height 931
click at [496, 223] on li "B. Within 12 hours" at bounding box center [778, 263] width 374 height 15
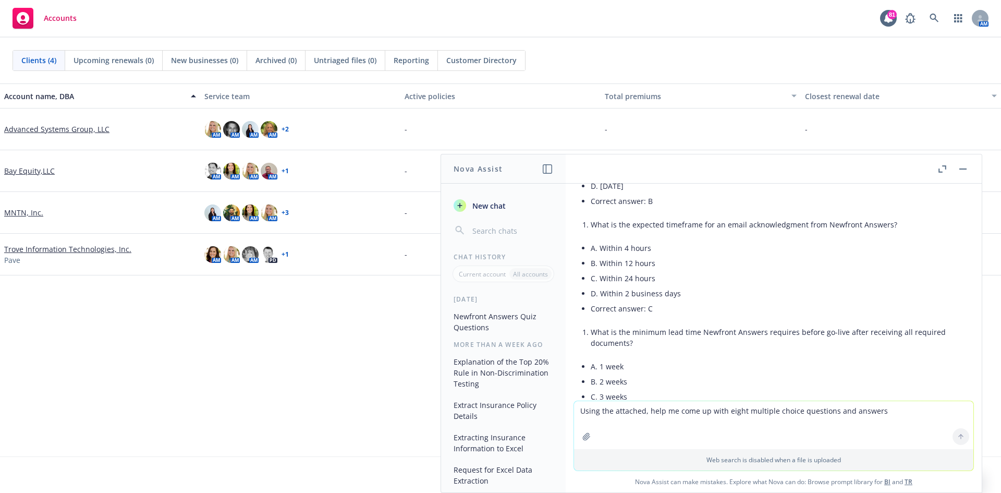
drag, startPoint x: 816, startPoint y: 305, endPoint x: 833, endPoint y: 276, distance: 34.2
click at [496, 223] on ul "A. Within 4 hours B. Within 12 hours C. Within 24 hours D. Within 2 business da…" at bounding box center [778, 278] width 374 height 76
click at [496, 223] on li "What is the expected timeframe for an email acknowledgment from Newfront Answer…" at bounding box center [778, 224] width 374 height 15
drag, startPoint x: 892, startPoint y: 227, endPoint x: 592, endPoint y: 228, distance: 299.9
click at [496, 223] on li "What is the expected timeframe for an email acknowledgment from Newfront Answer…" at bounding box center [778, 224] width 374 height 15
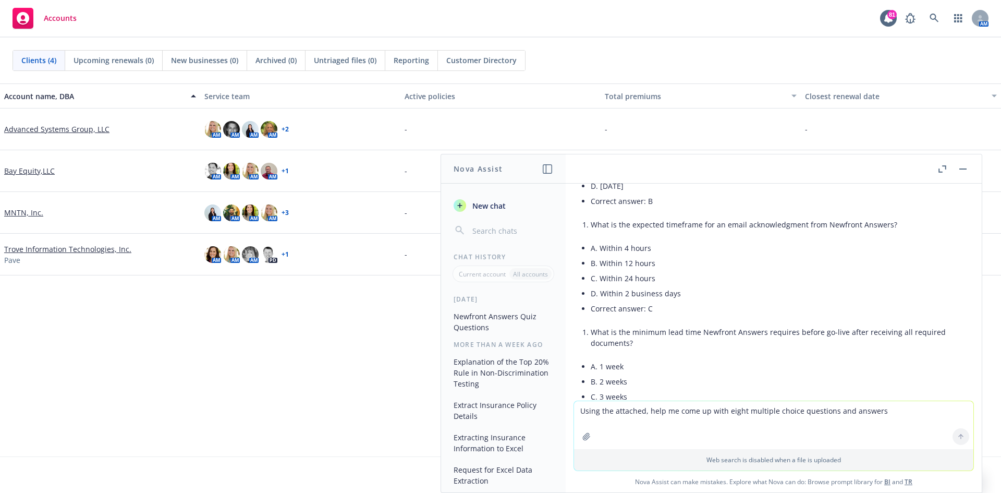
drag, startPoint x: 711, startPoint y: 259, endPoint x: 696, endPoint y: 257, distance: 15.7
click at [496, 223] on li "B. Within 12 hours" at bounding box center [778, 263] width 374 height 15
drag, startPoint x: 656, startPoint y: 249, endPoint x: 601, endPoint y: 253, distance: 55.4
click at [496, 223] on li "A. Within 4 hours" at bounding box center [778, 247] width 374 height 15
click at [496, 223] on li "B. Within 12 hours" at bounding box center [778, 263] width 374 height 15
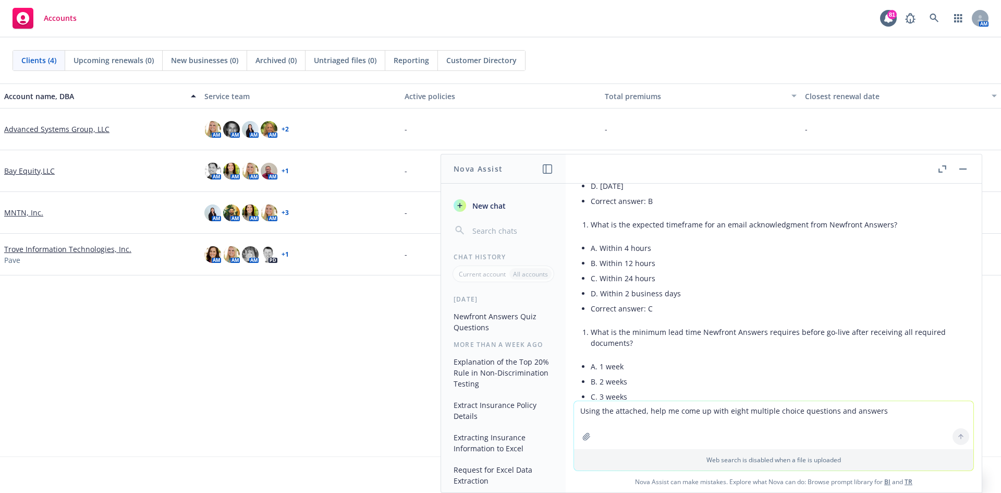
click at [496, 223] on li "B. Within 12 hours" at bounding box center [778, 263] width 374 height 15
drag, startPoint x: 655, startPoint y: 266, endPoint x: 610, endPoint y: 261, distance: 45.2
click at [496, 223] on li "B. Within 12 hours" at bounding box center [778, 263] width 374 height 15
drag, startPoint x: 610, startPoint y: 261, endPoint x: 665, endPoint y: 258, distance: 54.9
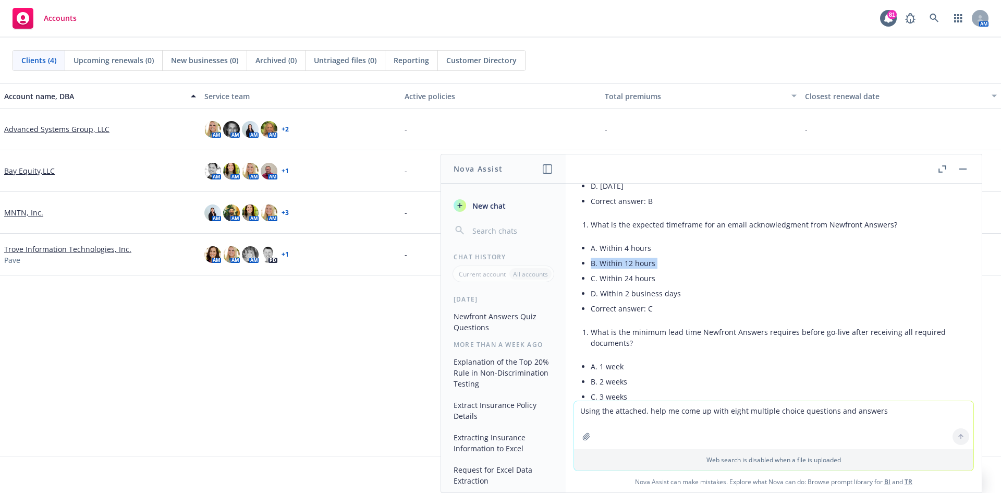
click at [496, 223] on li "B. Within 12 hours" at bounding box center [778, 263] width 374 height 15
drag, startPoint x: 655, startPoint y: 264, endPoint x: 599, endPoint y: 263, distance: 56.3
click at [496, 223] on li "B. Within 12 hours" at bounding box center [778, 263] width 374 height 15
drag, startPoint x: 676, startPoint y: 285, endPoint x: 668, endPoint y: 287, distance: 8.1
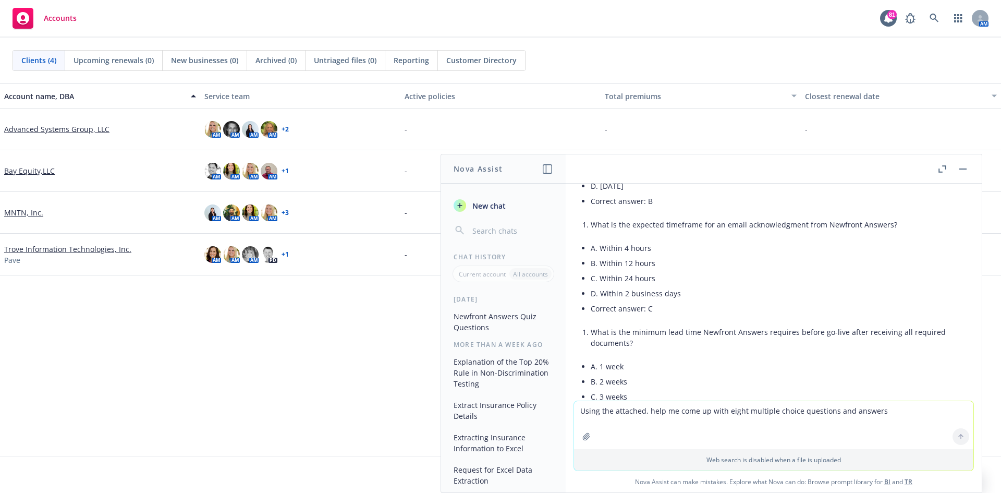
click at [496, 223] on ul "A. Within 4 hours B. Within 12 hours C. Within 24 hours D. Within 2 business da…" at bounding box center [778, 278] width 374 height 76
click at [496, 223] on li "C. Within 24 hours" at bounding box center [778, 278] width 374 height 15
drag, startPoint x: 654, startPoint y: 279, endPoint x: 649, endPoint y: 280, distance: 5.2
click at [496, 223] on li "C. Within 24 hours" at bounding box center [778, 278] width 374 height 15
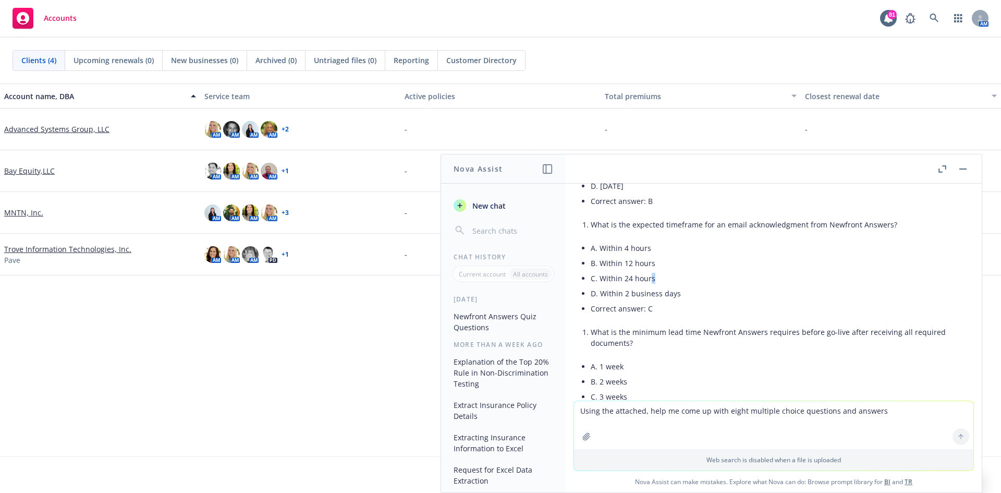
click at [496, 223] on li "C. Within 24 hours" at bounding box center [778, 278] width 374 height 15
drag, startPoint x: 609, startPoint y: 282, endPoint x: 631, endPoint y: 273, distance: 23.9
click at [496, 223] on li "C. Within 24 hours" at bounding box center [778, 278] width 374 height 15
drag, startPoint x: 658, startPoint y: 278, endPoint x: 643, endPoint y: 280, distance: 15.2
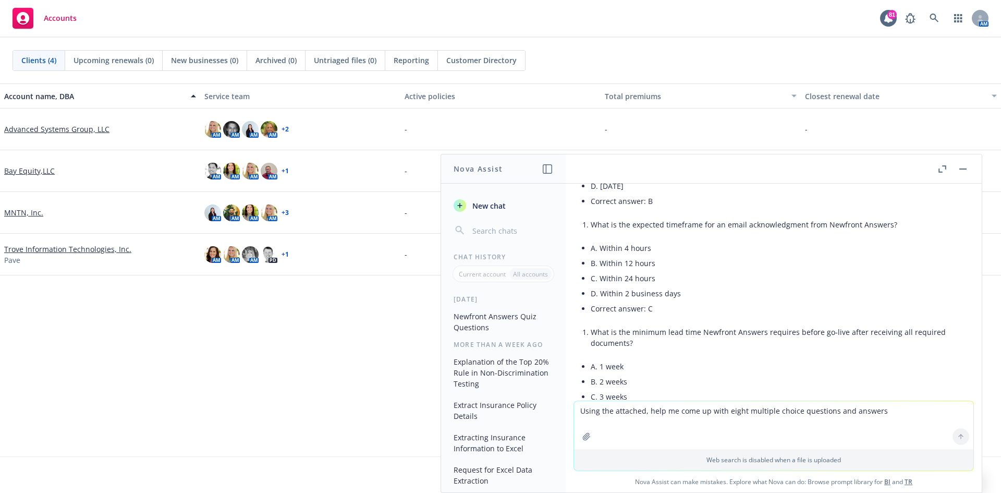
click at [496, 223] on li "C. Within 24 hours" at bounding box center [778, 278] width 374 height 15
drag, startPoint x: 623, startPoint y: 283, endPoint x: 622, endPoint y: 270, distance: 13.1
click at [496, 223] on li "B. Within 12 hours" at bounding box center [778, 263] width 374 height 15
drag, startPoint x: 655, startPoint y: 280, endPoint x: 600, endPoint y: 283, distance: 55.3
click at [496, 223] on li "C. Within 24 hours" at bounding box center [778, 278] width 374 height 15
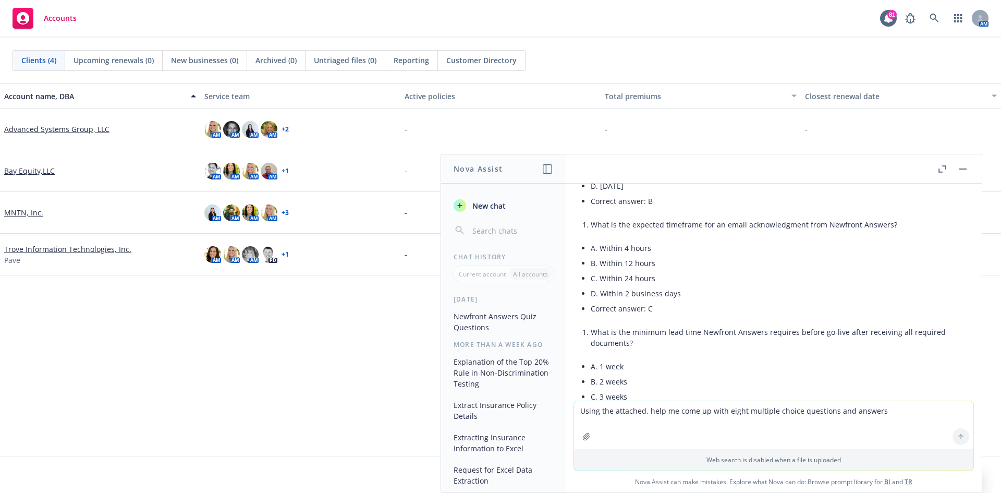
click at [496, 223] on li "D. Within 2 business days" at bounding box center [778, 293] width 374 height 15
drag, startPoint x: 677, startPoint y: 295, endPoint x: 597, endPoint y: 293, distance: 79.8
click at [496, 223] on li "D. Within 2 business days" at bounding box center [778, 293] width 374 height 15
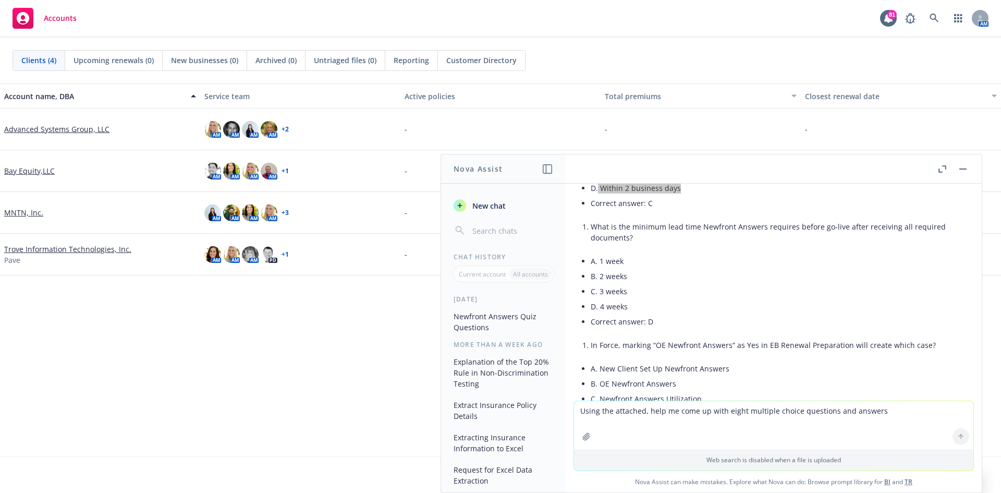
scroll to position [1486, 0]
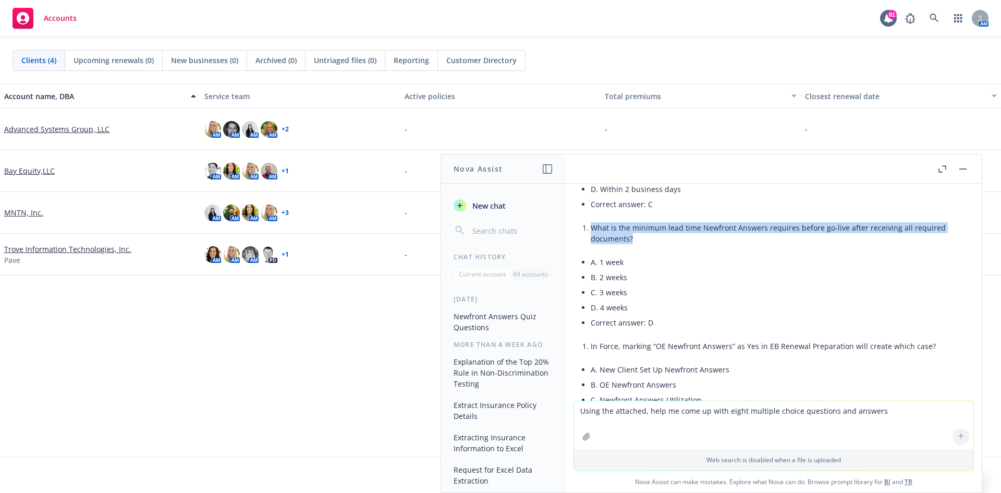
drag, startPoint x: 634, startPoint y: 239, endPoint x: 593, endPoint y: 224, distance: 43.2
click at [496, 223] on li "What is the minimum lead time Newfront Answers requires before go-live after re…" at bounding box center [778, 233] width 374 height 26
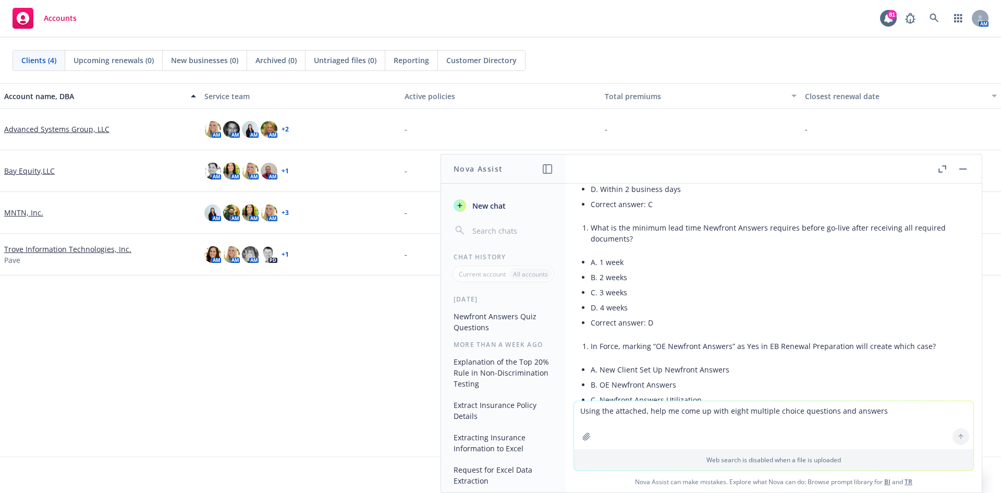
click at [496, 223] on li "C. 3 weeks" at bounding box center [778, 292] width 374 height 15
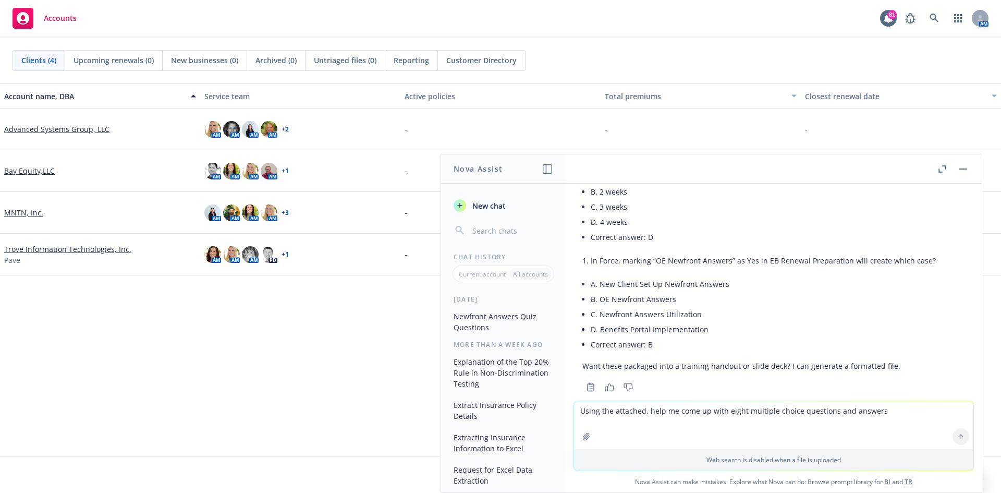
scroll to position [1590, 0]
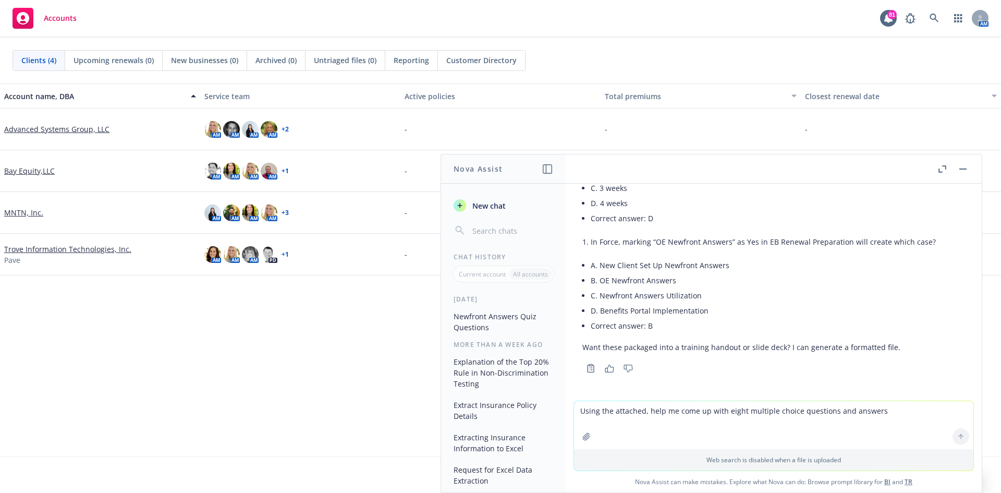
click at [496, 223] on li "A. New Client Set Up Newfront Answers" at bounding box center [778, 265] width 374 height 15
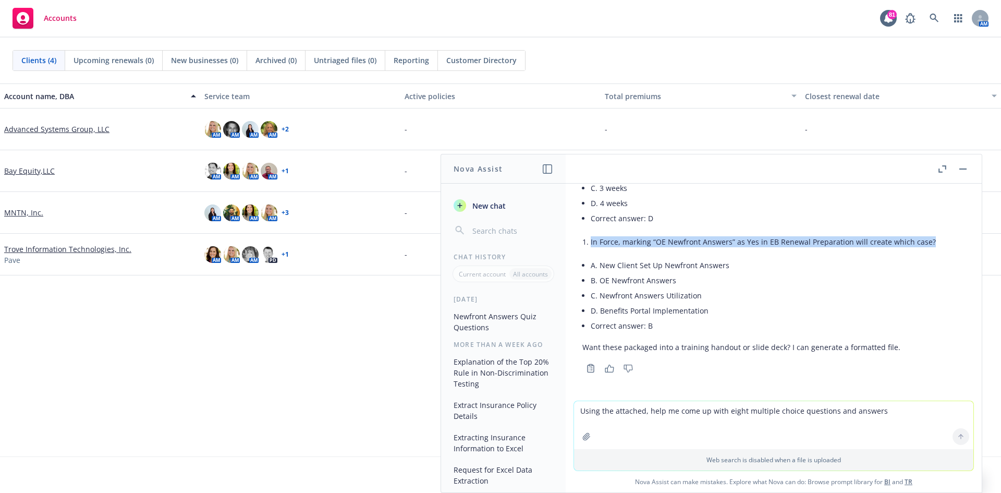
drag, startPoint x: 928, startPoint y: 241, endPoint x: 585, endPoint y: 250, distance: 343.3
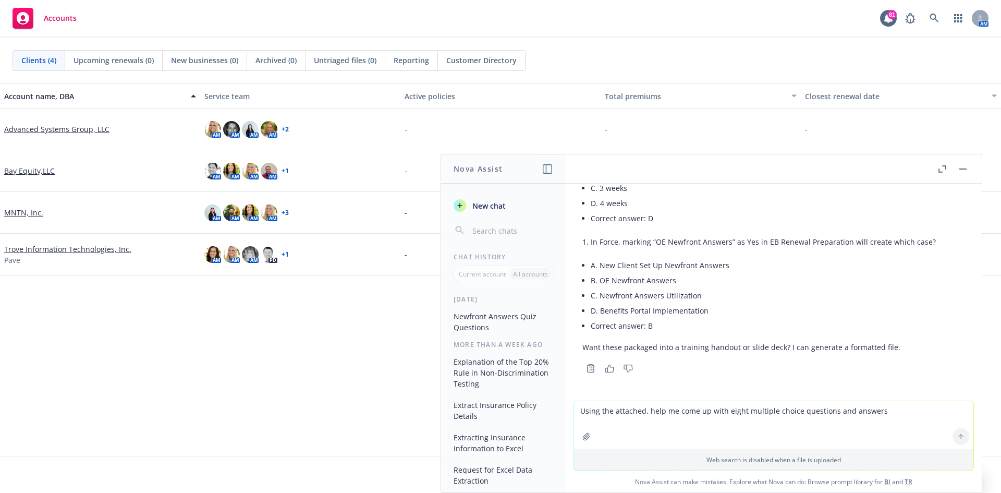
drag, startPoint x: 754, startPoint y: 284, endPoint x: 741, endPoint y: 269, distance: 20.0
click at [496, 223] on li "B. OE Newfront Answers" at bounding box center [778, 280] width 374 height 15
drag, startPoint x: 730, startPoint y: 264, endPoint x: 599, endPoint y: 268, distance: 131.0
click at [496, 223] on li "A. New Client Set Up Newfront Answers" at bounding box center [778, 265] width 374 height 15
drag, startPoint x: 689, startPoint y: 295, endPoint x: 685, endPoint y: 290, distance: 6.4
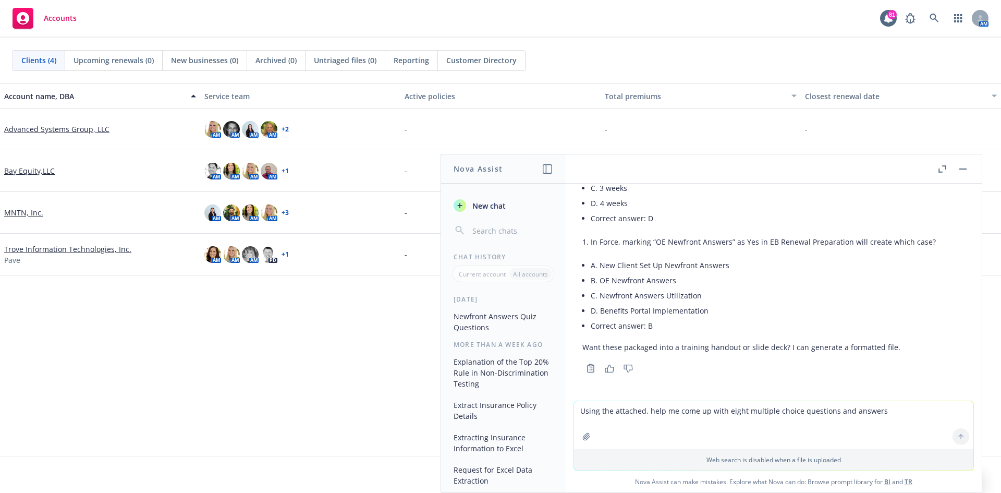
click at [496, 223] on li "C. Newfront Answers Utilization" at bounding box center [778, 295] width 374 height 15
drag, startPoint x: 678, startPoint y: 280, endPoint x: 601, endPoint y: 283, distance: 77.8
click at [496, 223] on li "B. OE Newfront Answers" at bounding box center [778, 280] width 374 height 15
click at [496, 223] on li "C. Newfront Answers Utilization" at bounding box center [778, 295] width 374 height 15
drag, startPoint x: 701, startPoint y: 298, endPoint x: 601, endPoint y: 297, distance: 100.7
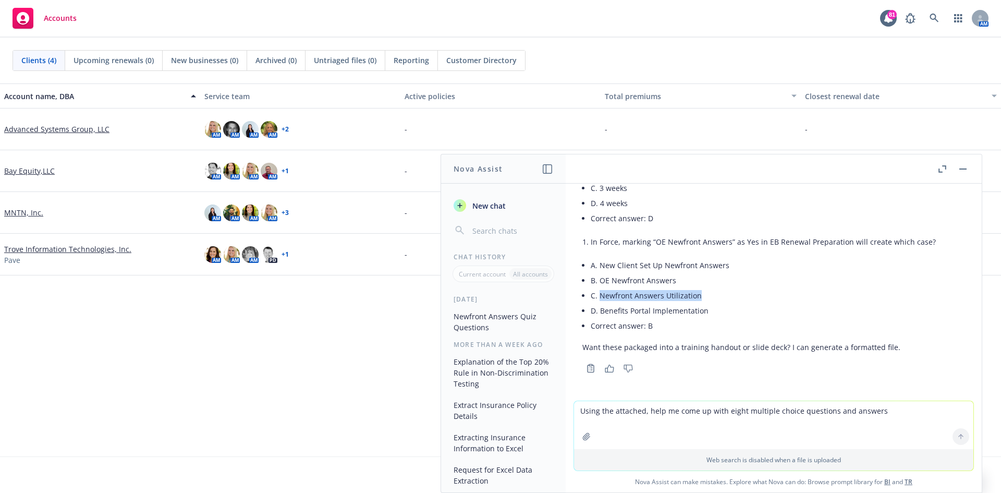
click at [496, 223] on li "C. Newfront Answers Utilization" at bounding box center [778, 295] width 374 height 15
click at [496, 223] on li "D. Benefits Portal Implementation" at bounding box center [778, 310] width 374 height 15
drag, startPoint x: 705, startPoint y: 310, endPoint x: 600, endPoint y: 315, distance: 105.5
click at [496, 223] on li "D. Benefits Portal Implementation" at bounding box center [778, 310] width 374 height 15
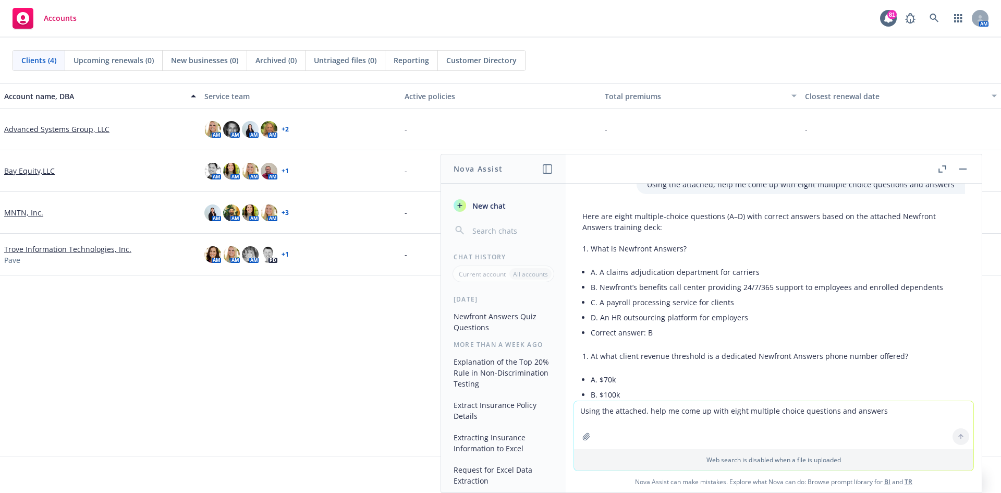
scroll to position [834, 0]
